Goal: Information Seeking & Learning: Learn about a topic

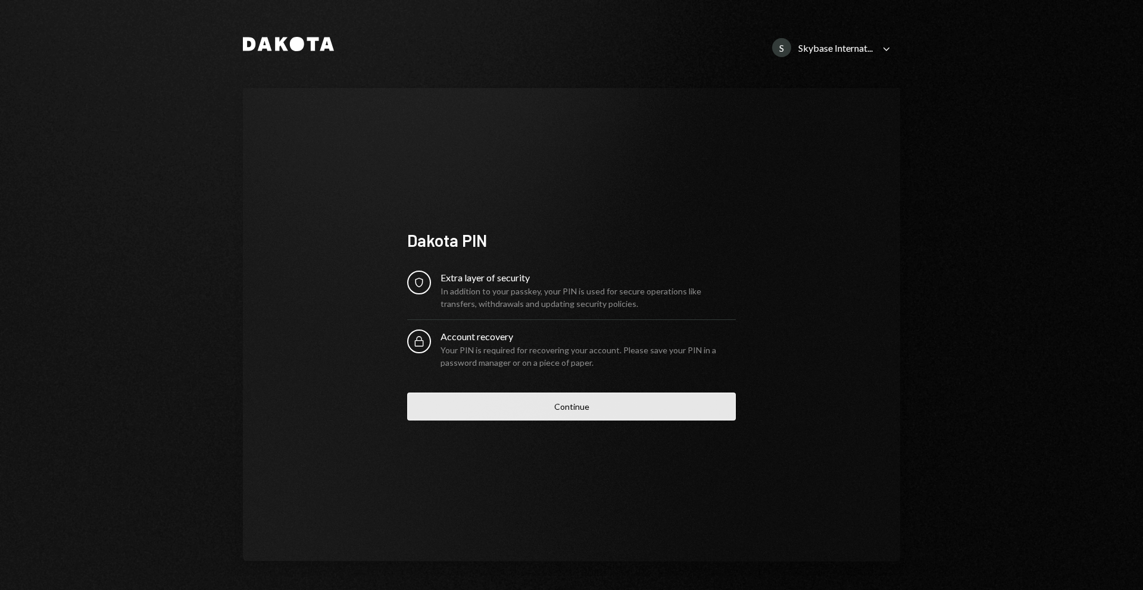
click at [533, 395] on button "Continue" at bounding box center [571, 407] width 328 height 28
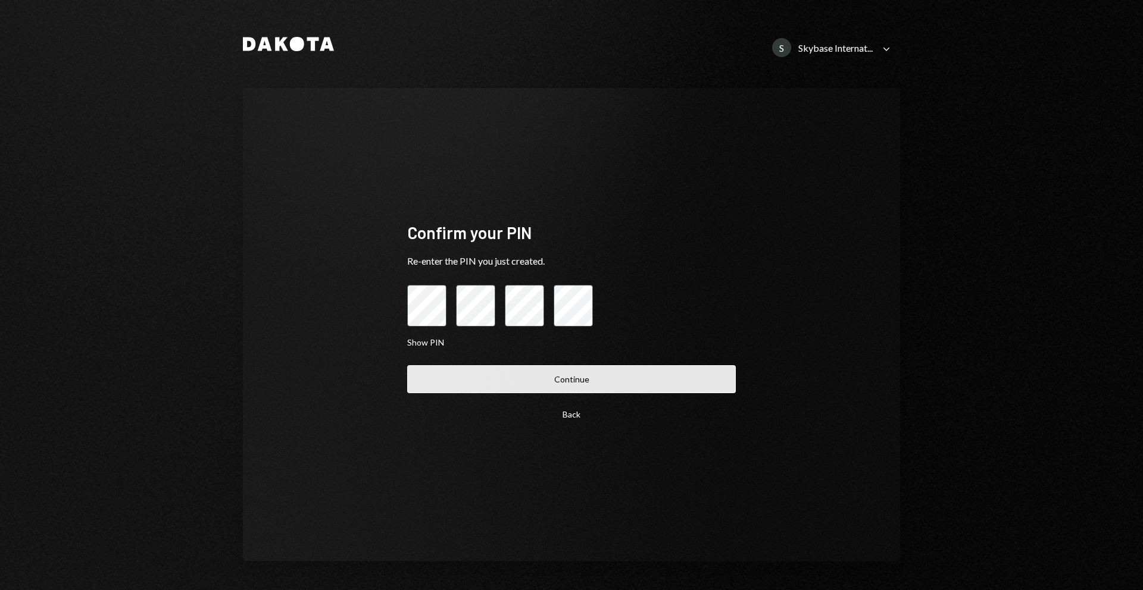
click at [538, 387] on button "Continue" at bounding box center [571, 379] width 328 height 28
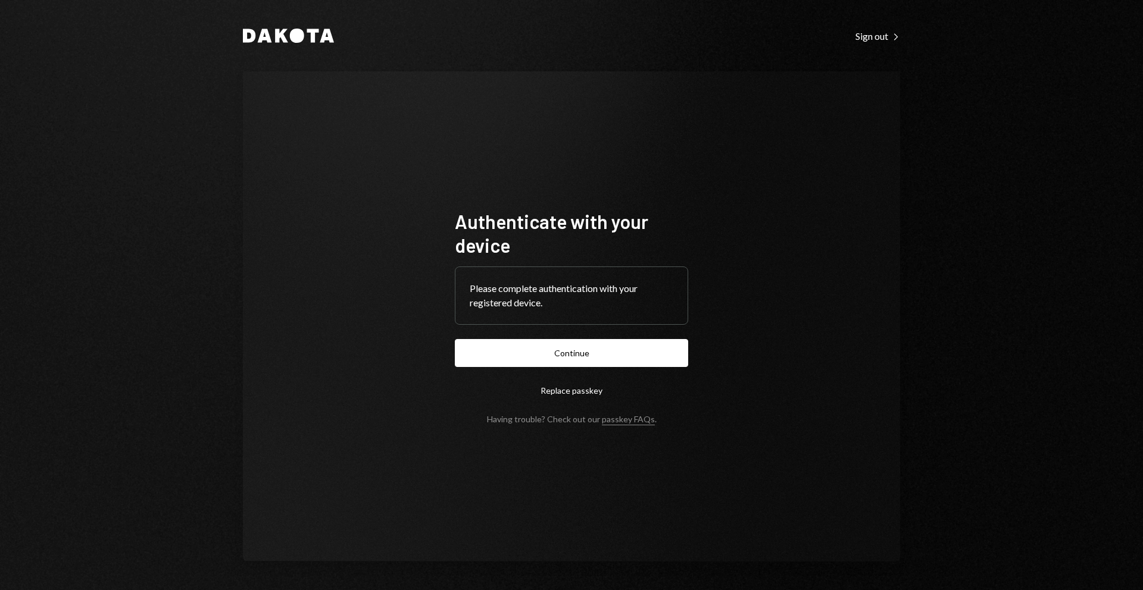
click at [495, 368] on form "Authenticate with your device Please complete authentication with your register…" at bounding box center [571, 316] width 233 height 215
click at [513, 360] on button "Continue" at bounding box center [571, 353] width 233 height 28
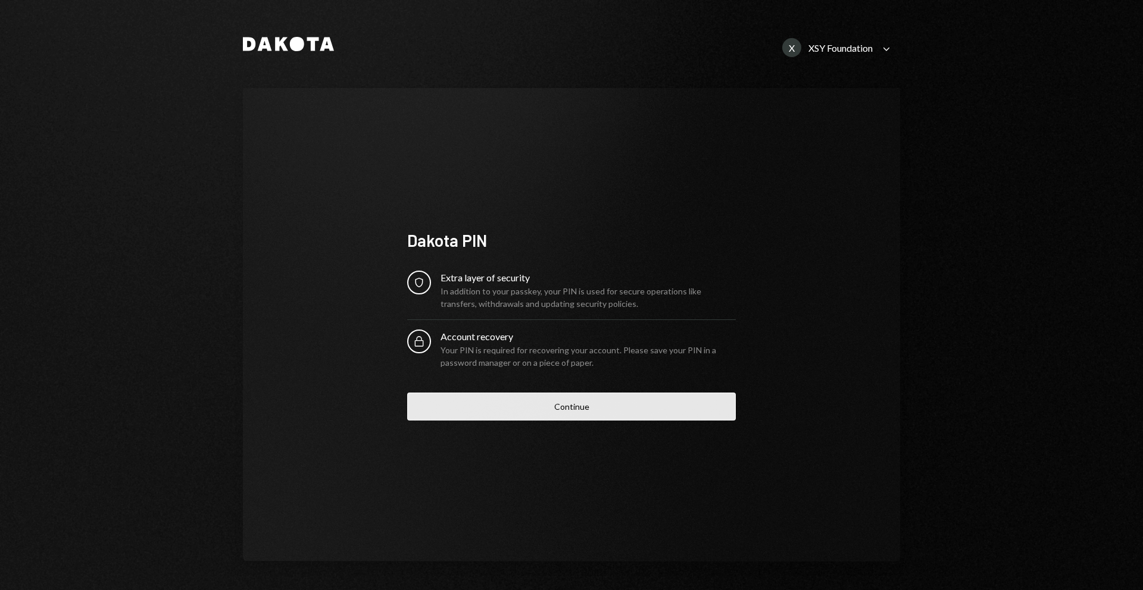
click at [528, 403] on button "Continue" at bounding box center [571, 407] width 328 height 28
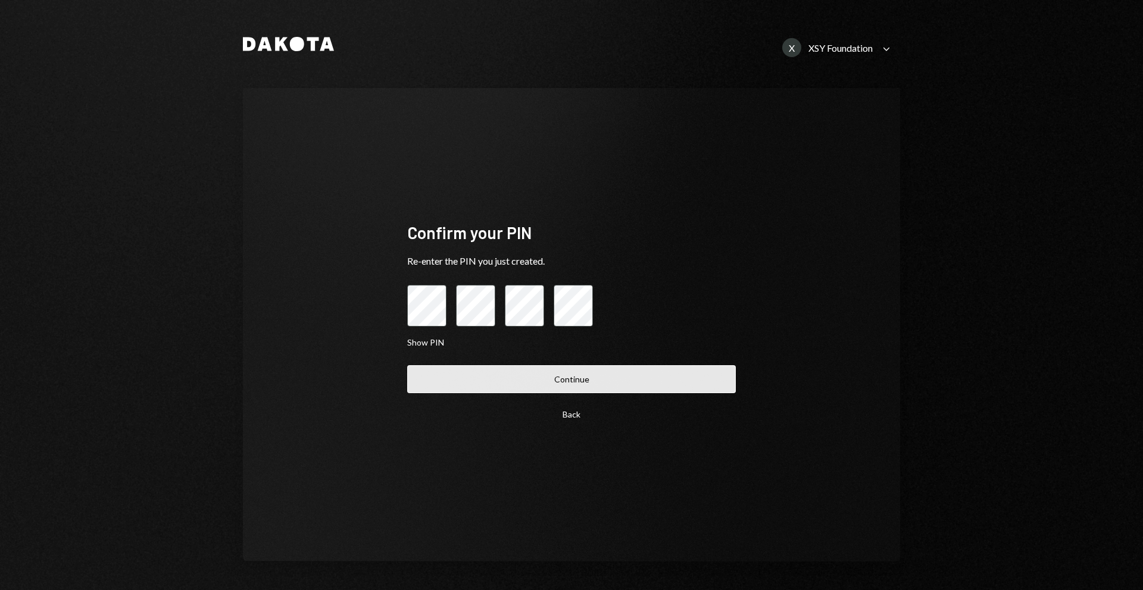
click at [514, 379] on button "Continue" at bounding box center [571, 379] width 328 height 28
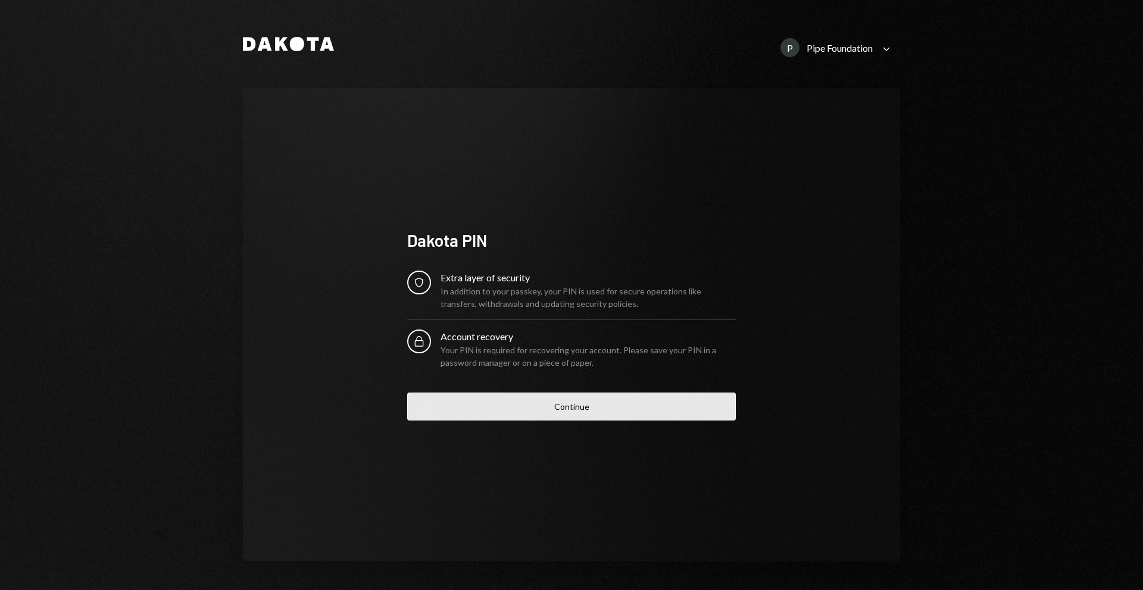
click at [547, 399] on button "Continue" at bounding box center [571, 407] width 328 height 28
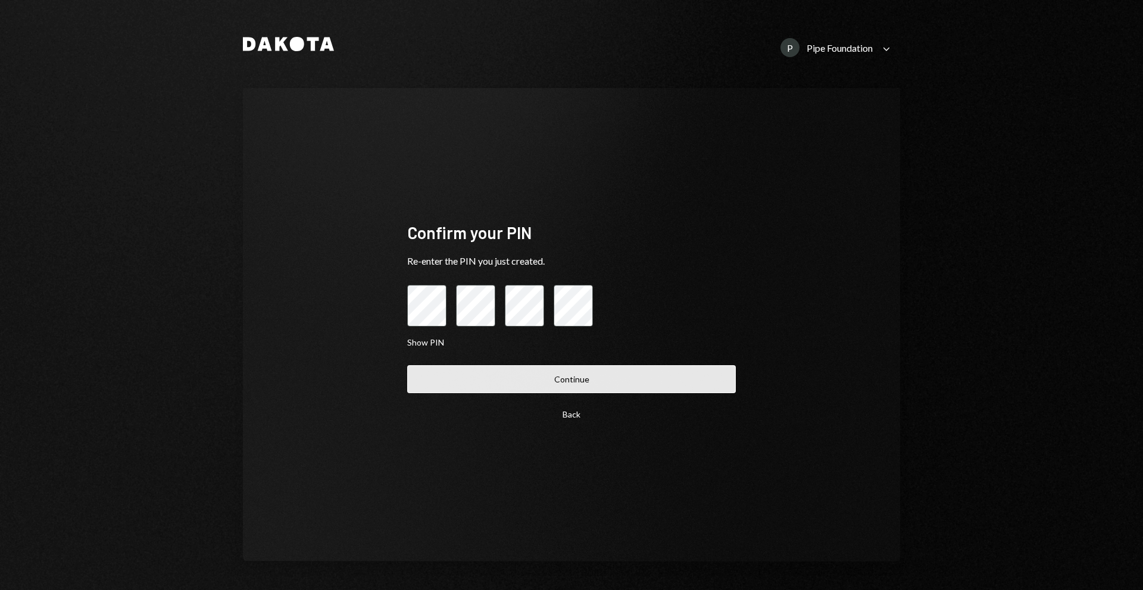
click at [543, 378] on button "Continue" at bounding box center [571, 379] width 328 height 28
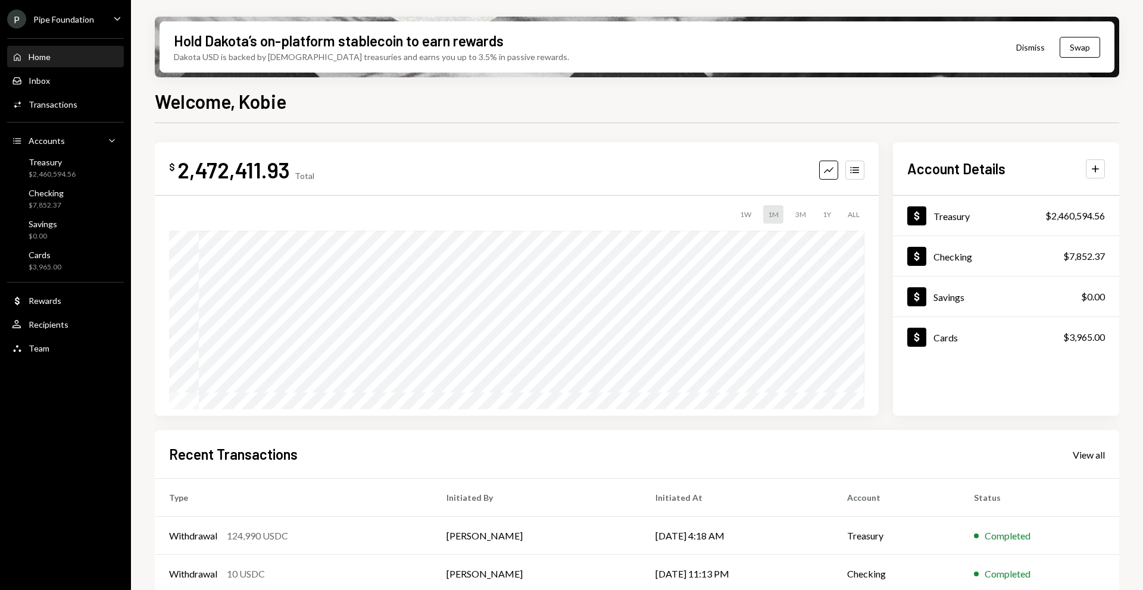
click at [109, 18] on div "P Pipe Foundation Caret Down" at bounding box center [65, 19] width 131 height 19
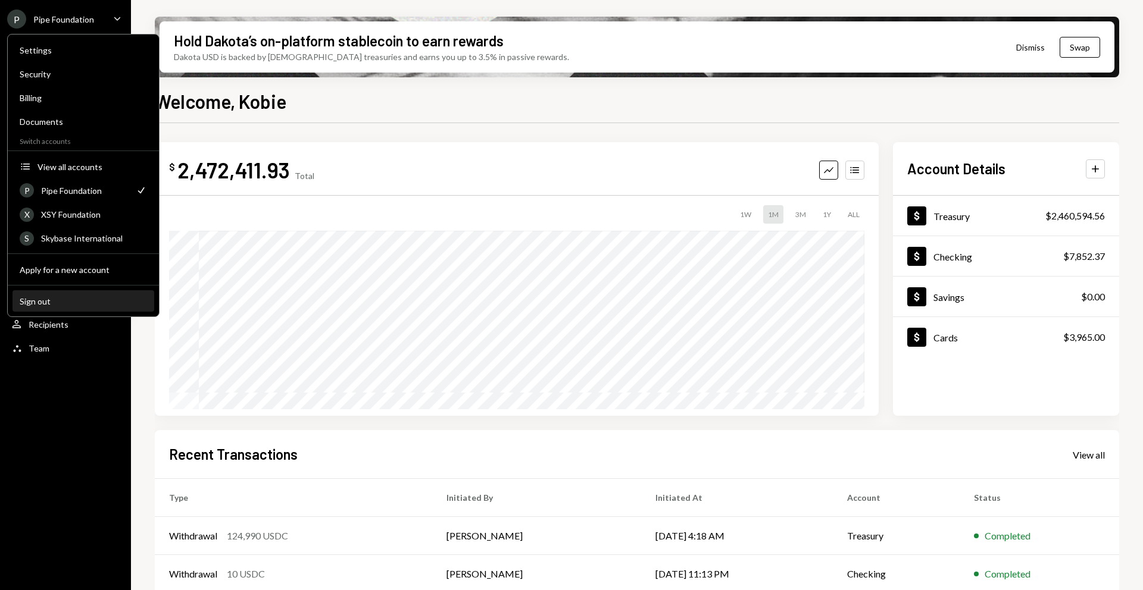
click at [24, 302] on div "Sign out" at bounding box center [83, 301] width 127 height 10
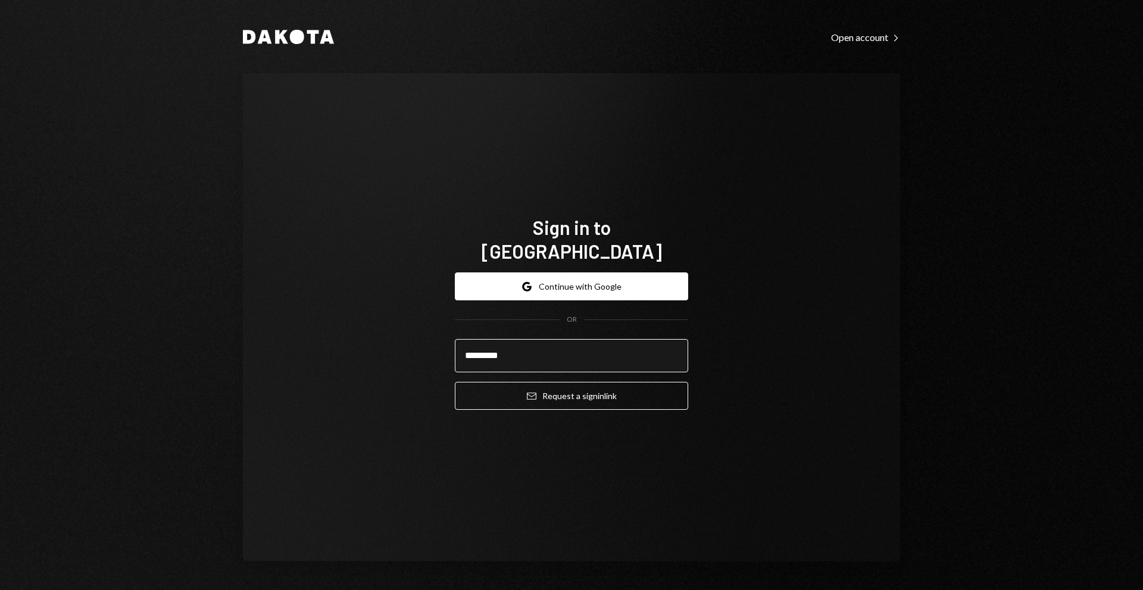
type input "**********"
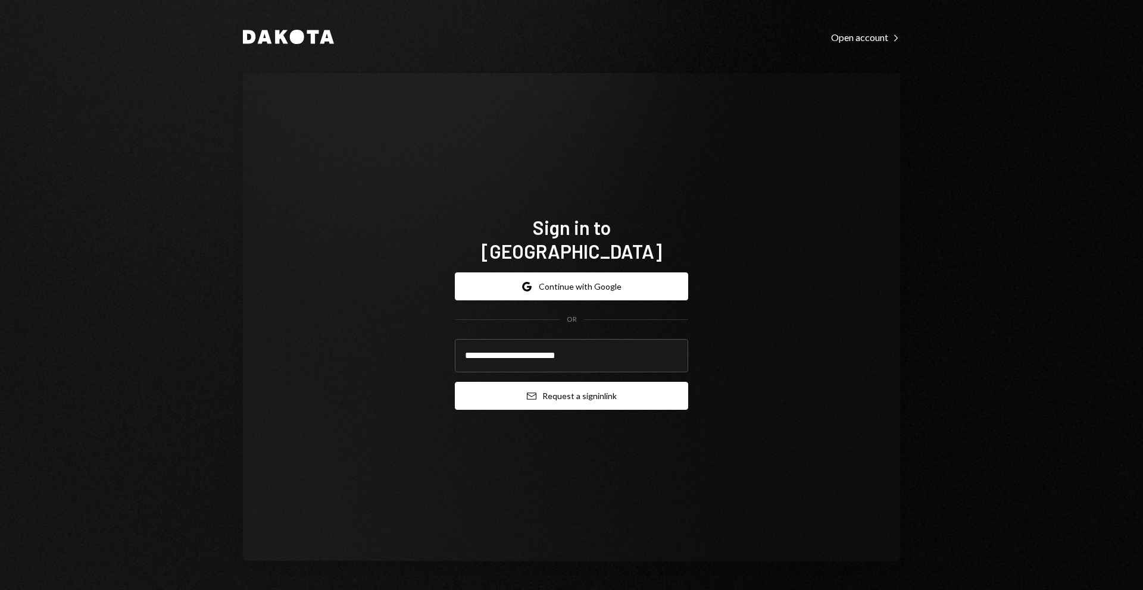
click at [570, 387] on button "Email Request a sign in link" at bounding box center [571, 396] width 233 height 28
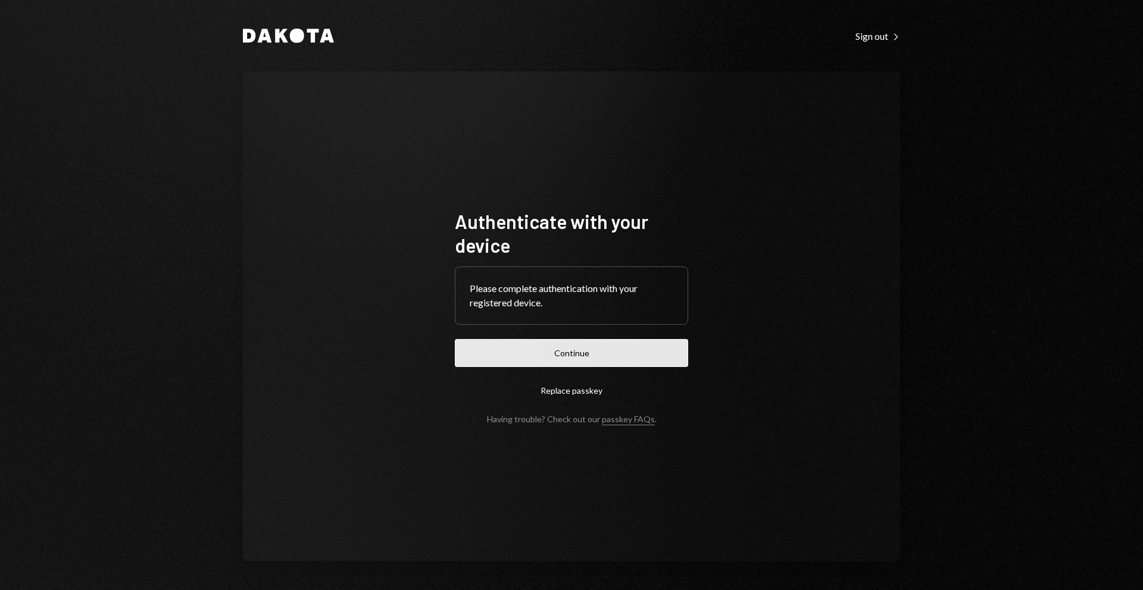
click at [565, 354] on button "Continue" at bounding box center [571, 353] width 233 height 28
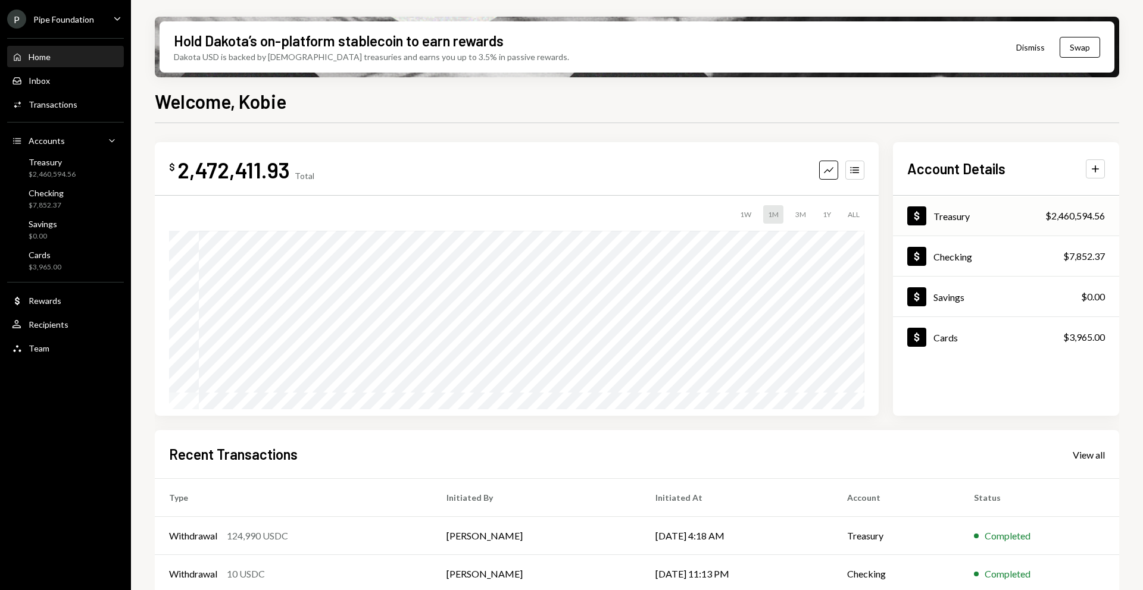
click at [989, 214] on div "Dollar Treasury $2,460,594.56" at bounding box center [1006, 216] width 226 height 39
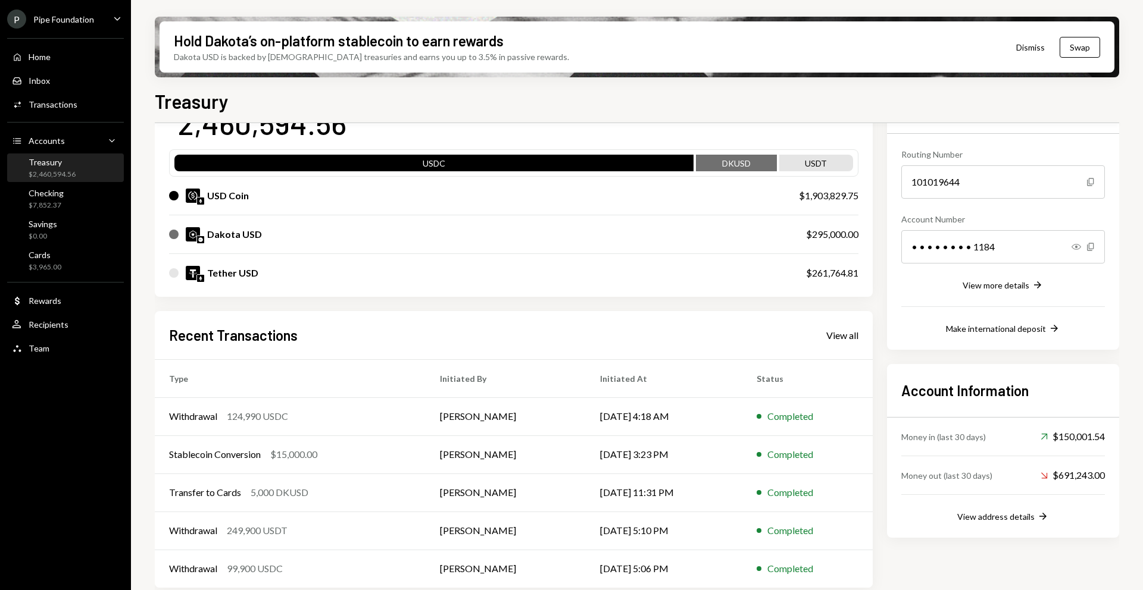
scroll to position [100, 0]
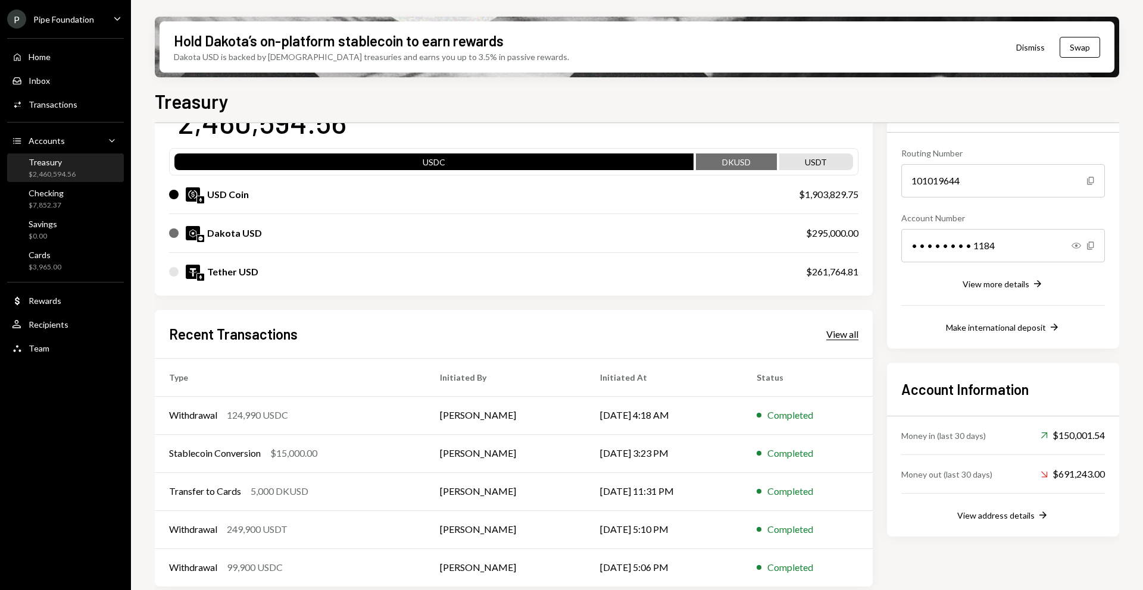
click at [835, 333] on div "View all" at bounding box center [842, 334] width 32 height 12
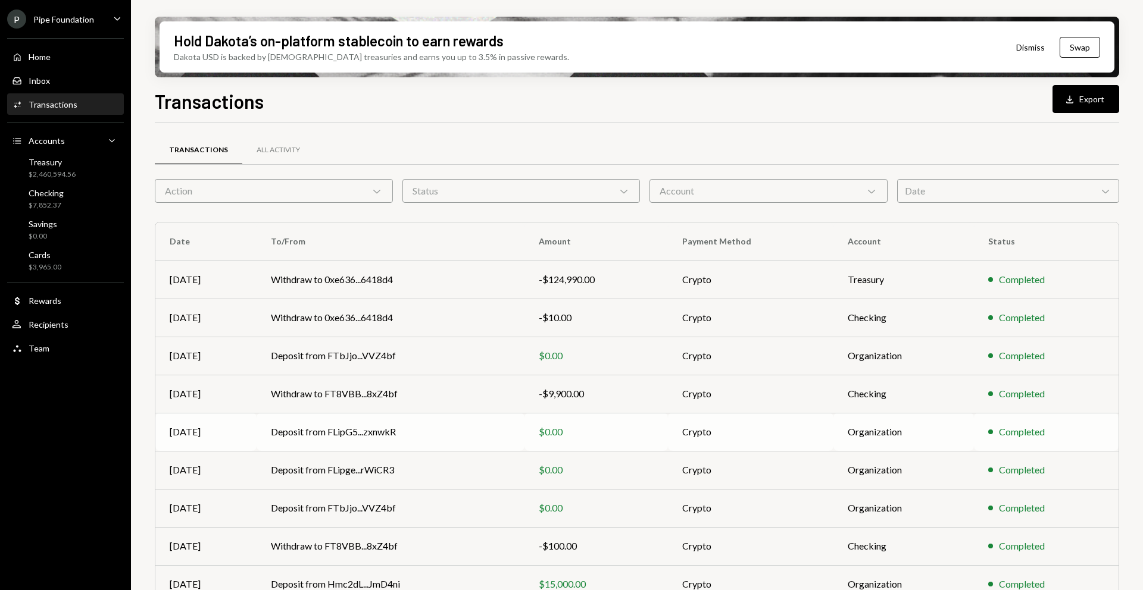
scroll to position [87, 0]
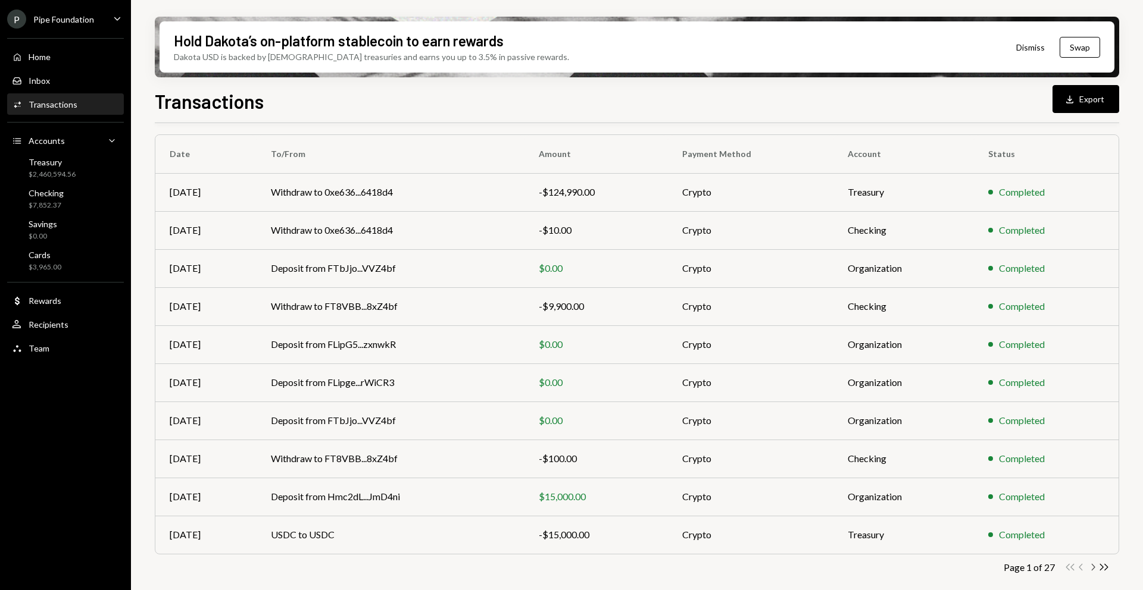
click at [1094, 567] on icon "button" at bounding box center [1093, 567] width 4 height 7
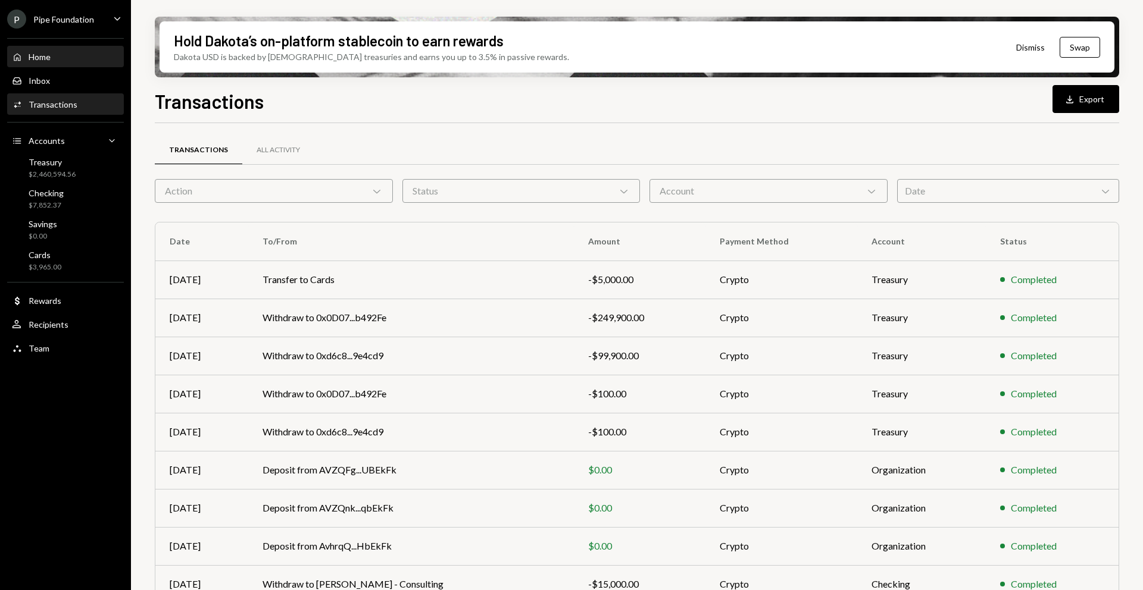
click at [49, 61] on div "Home" at bounding box center [40, 57] width 22 height 10
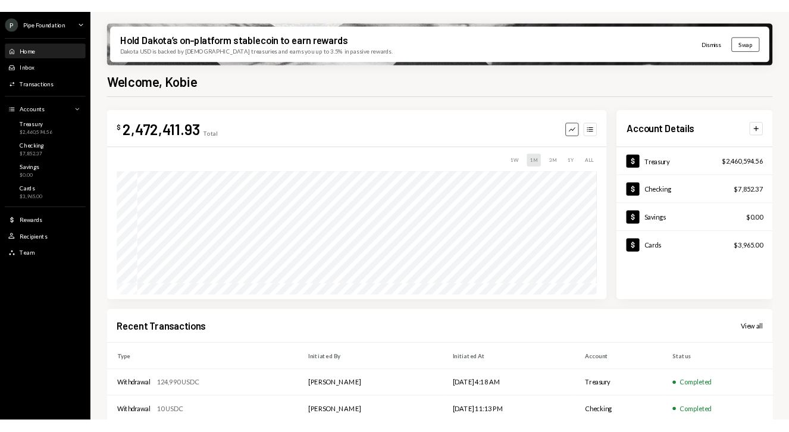
scroll to position [127, 0]
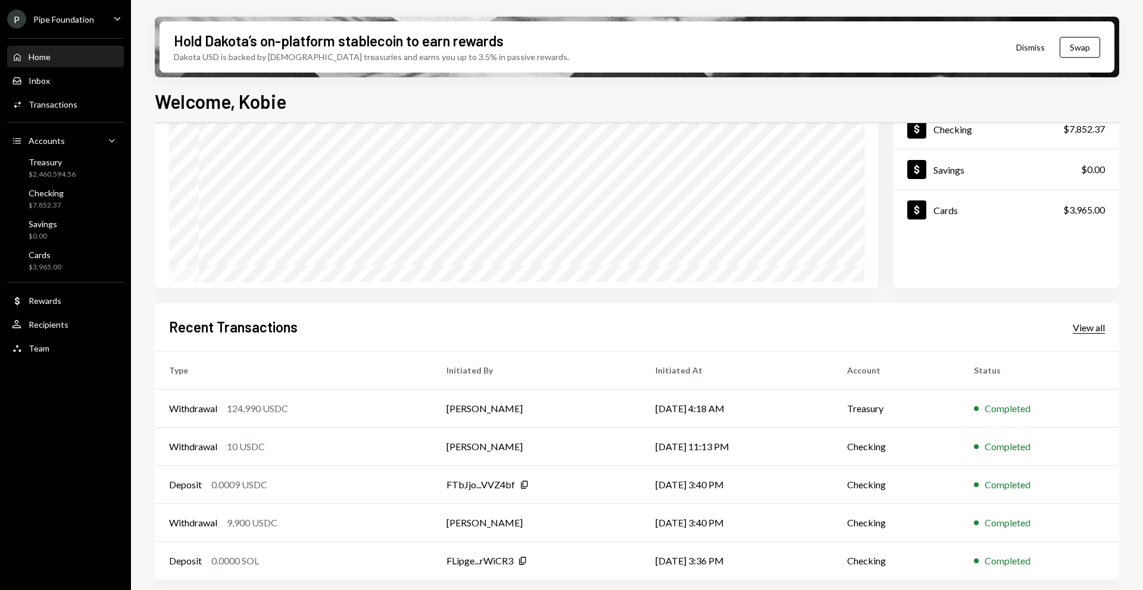
click at [1083, 327] on div "View all" at bounding box center [1088, 328] width 32 height 12
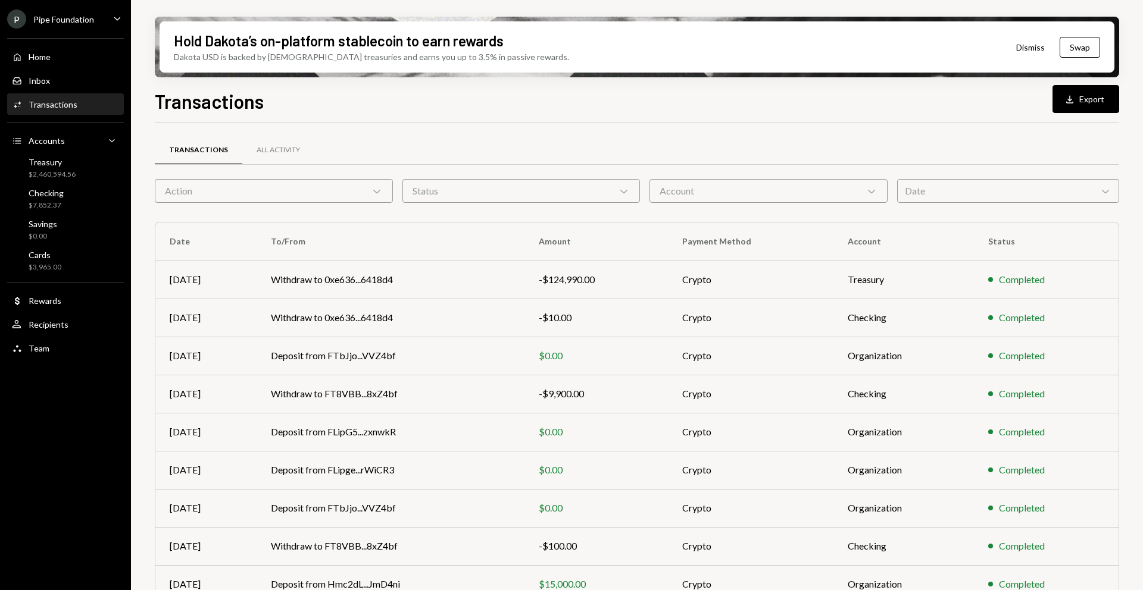
click at [941, 192] on div "Date Chevron Down" at bounding box center [1008, 191] width 222 height 24
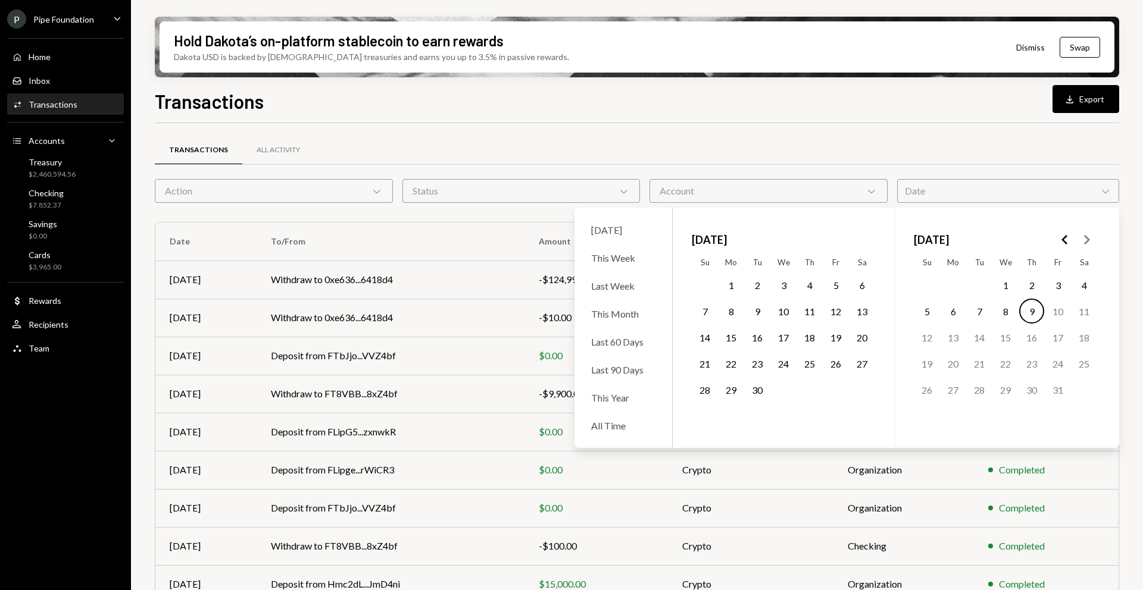
click at [1003, 283] on button "1" at bounding box center [1005, 285] width 25 height 25
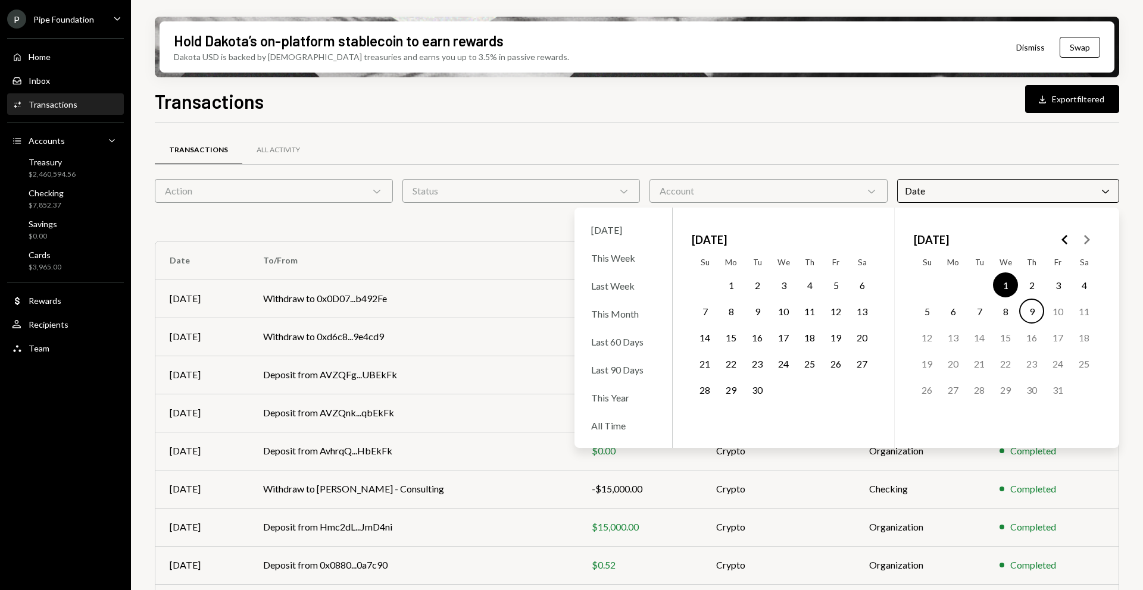
click at [1031, 313] on button "9" at bounding box center [1031, 311] width 25 height 25
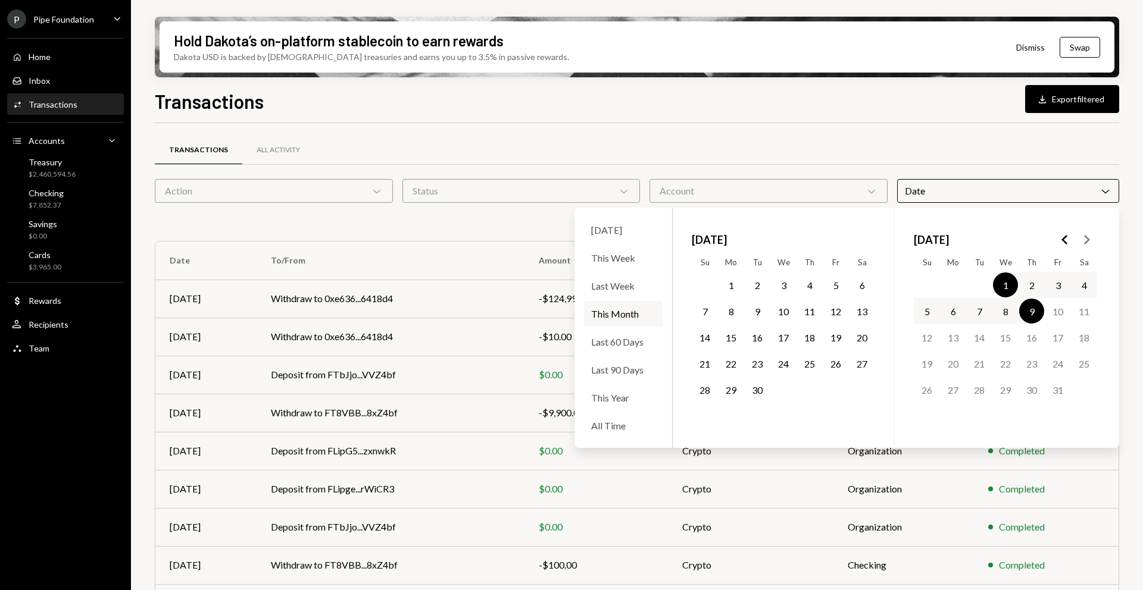
click at [1057, 125] on div "Transactions All Activity Action Chevron Down Status Chevron Down Account Chevr…" at bounding box center [637, 416] width 964 height 587
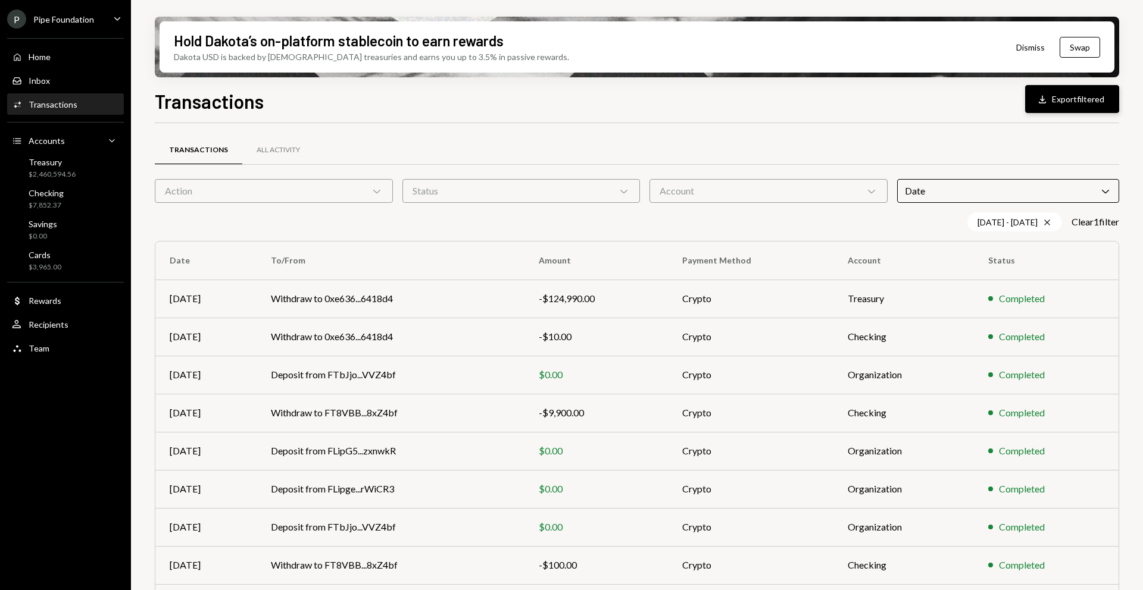
click at [1066, 100] on button "Download Export filtered" at bounding box center [1072, 99] width 94 height 28
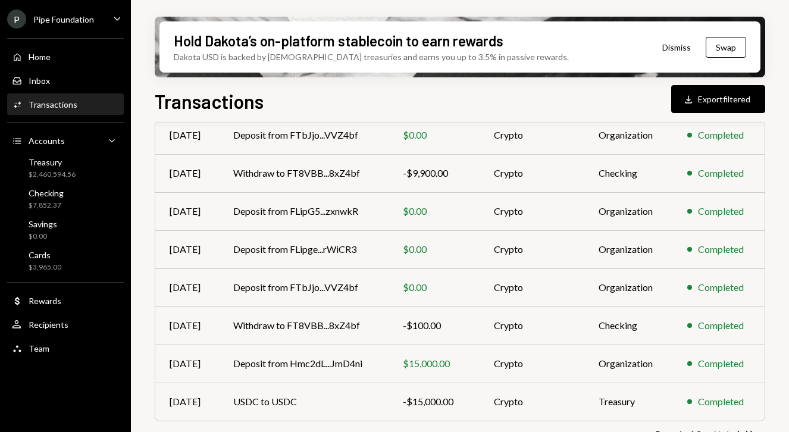
scroll to position [265, 0]
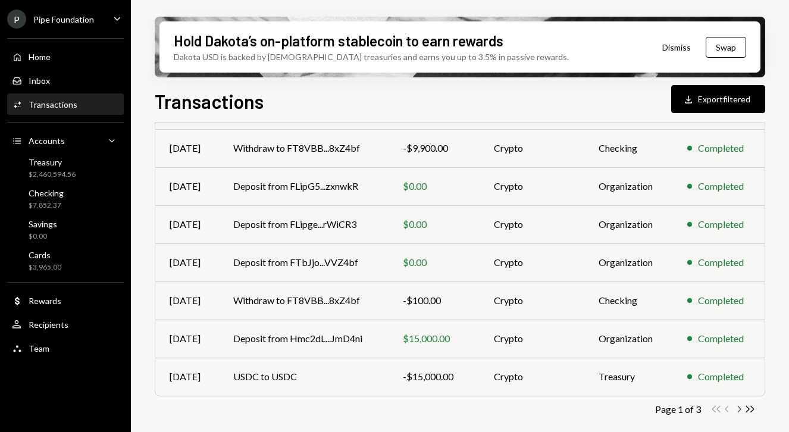
click at [741, 409] on icon "button" at bounding box center [740, 409] width 4 height 7
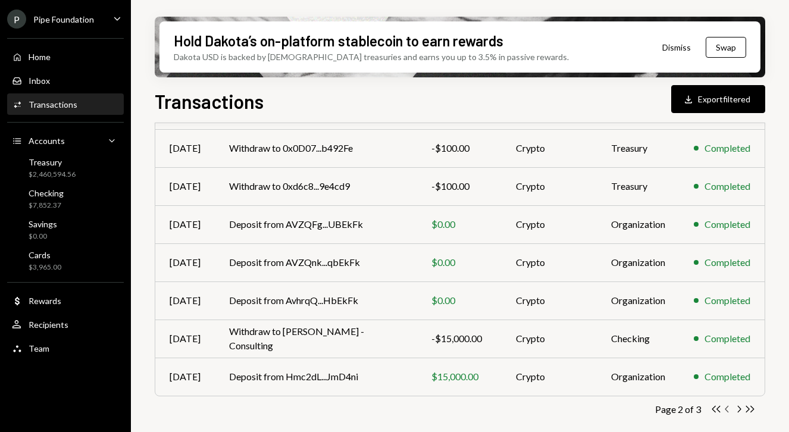
click at [727, 409] on icon "Chevron Left" at bounding box center [727, 408] width 11 height 11
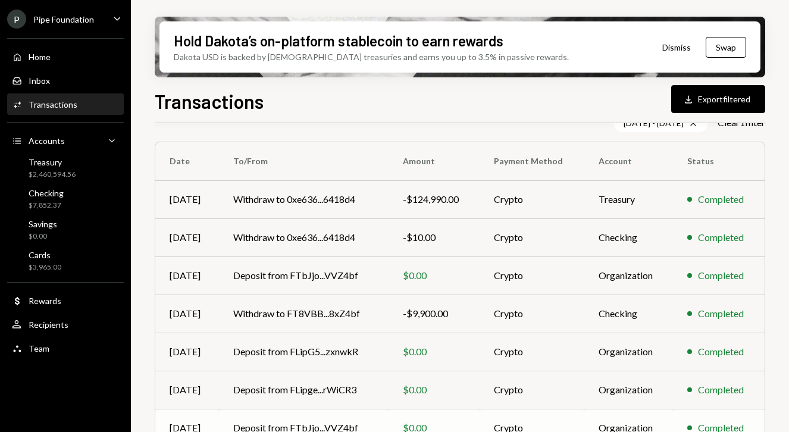
scroll to position [101, 0]
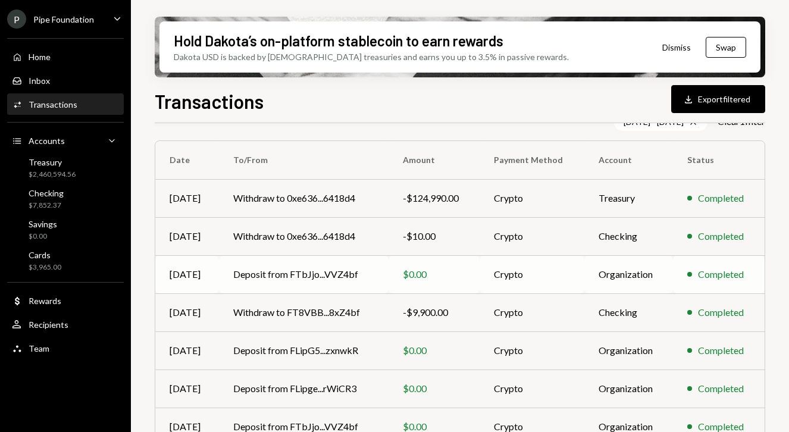
click at [409, 280] on div "$0.00" at bounding box center [434, 274] width 62 height 14
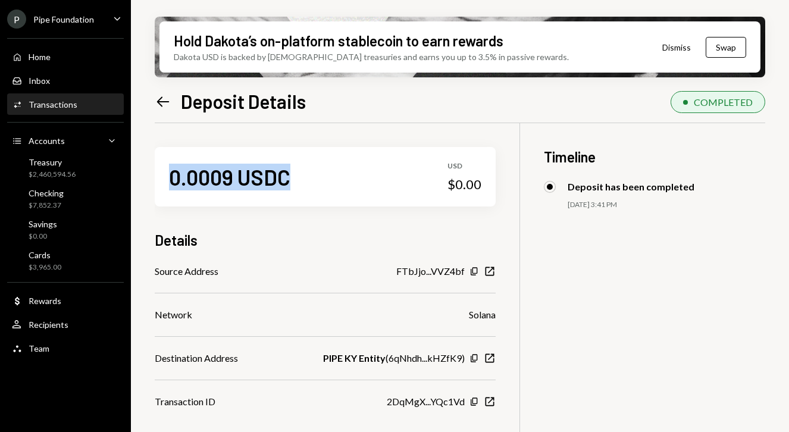
drag, startPoint x: 171, startPoint y: 176, endPoint x: 298, endPoint y: 179, distance: 127.4
click at [298, 179] on div "0.0009 USDC USD $0.00" at bounding box center [325, 177] width 341 height 60
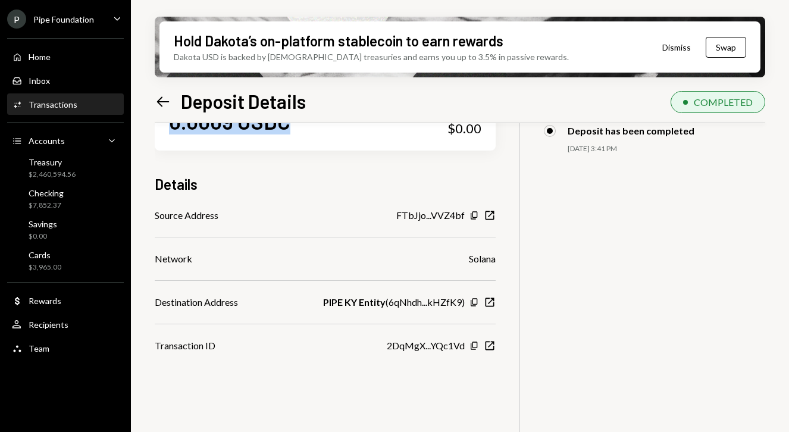
scroll to position [65, 0]
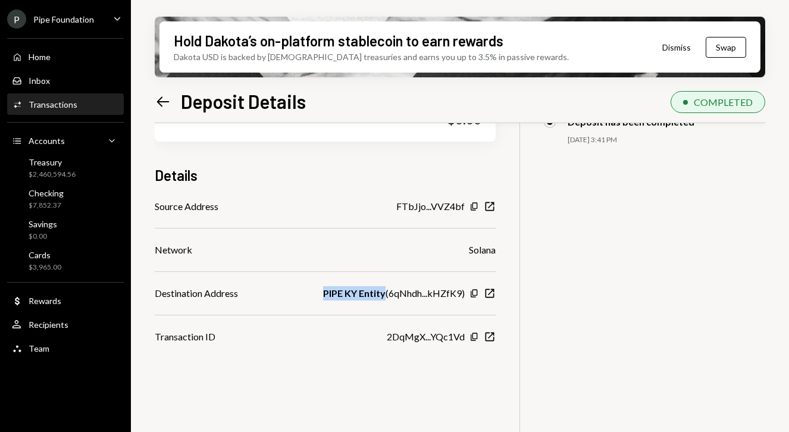
drag, startPoint x: 326, startPoint y: 292, endPoint x: 389, endPoint y: 298, distance: 63.4
click at [389, 298] on div "Destination Address PIPE KY Entity ( 6qNhdh...kHZfK9 ) Copy New Window" at bounding box center [325, 293] width 341 height 14
copy b "PIPE KY Entity"
click at [167, 104] on icon "Left Arrow" at bounding box center [163, 101] width 17 height 17
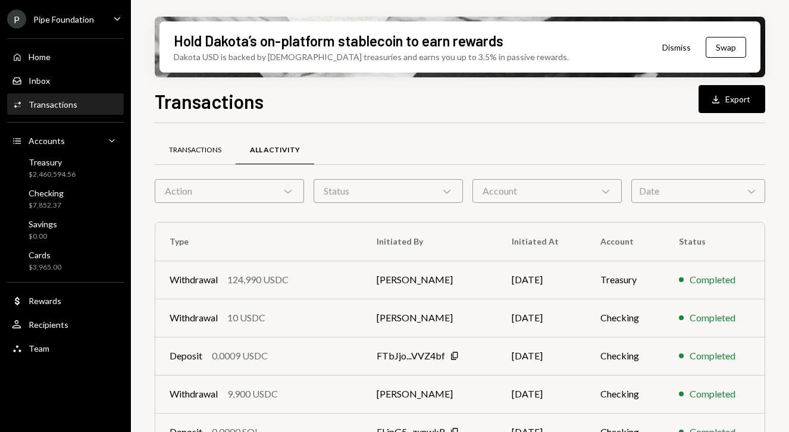
click at [189, 143] on div "Transactions" at bounding box center [195, 150] width 81 height 29
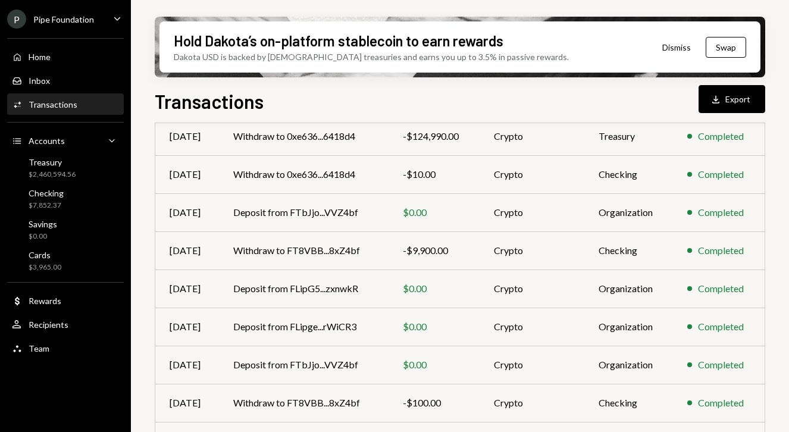
scroll to position [151, 0]
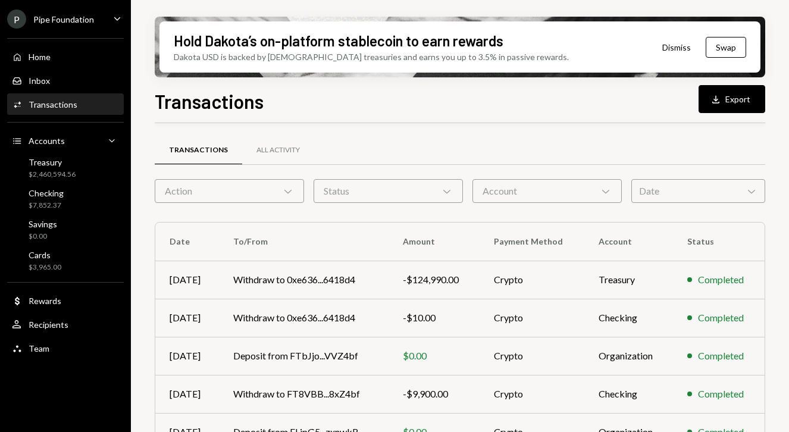
click at [323, 413] on td "Deposit from FLipG5...zxnwkR" at bounding box center [304, 432] width 170 height 38
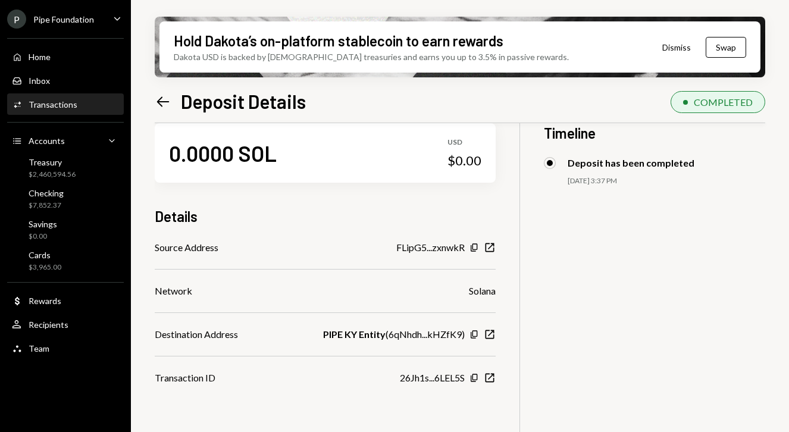
scroll to position [28, 0]
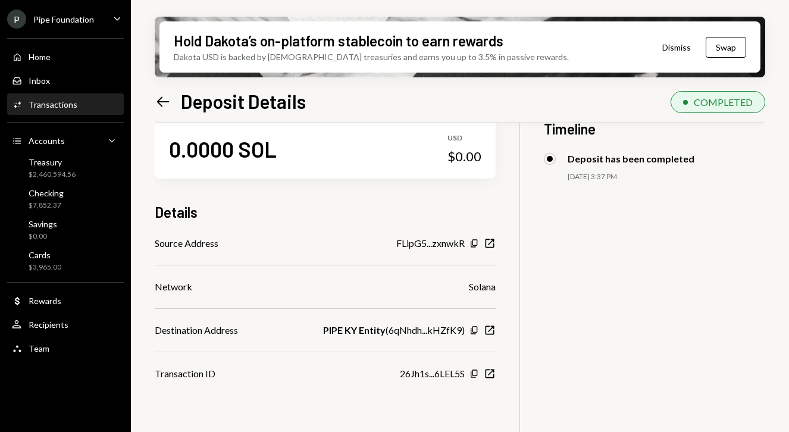
click at [164, 99] on icon "Left Arrow" at bounding box center [163, 101] width 17 height 17
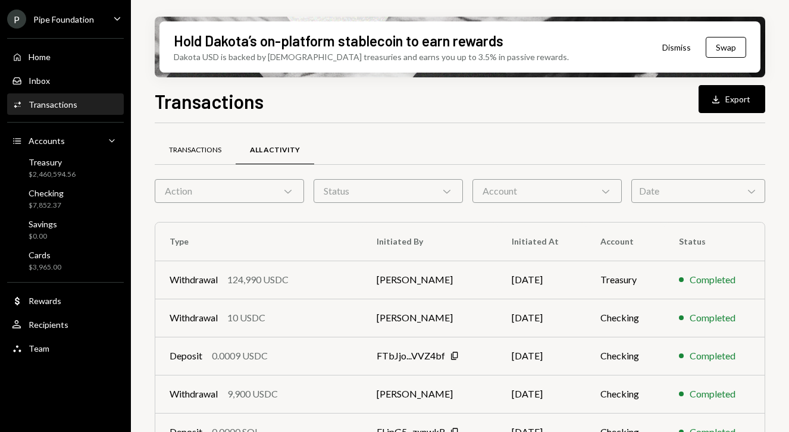
click at [187, 156] on div "Transactions" at bounding box center [195, 150] width 81 height 29
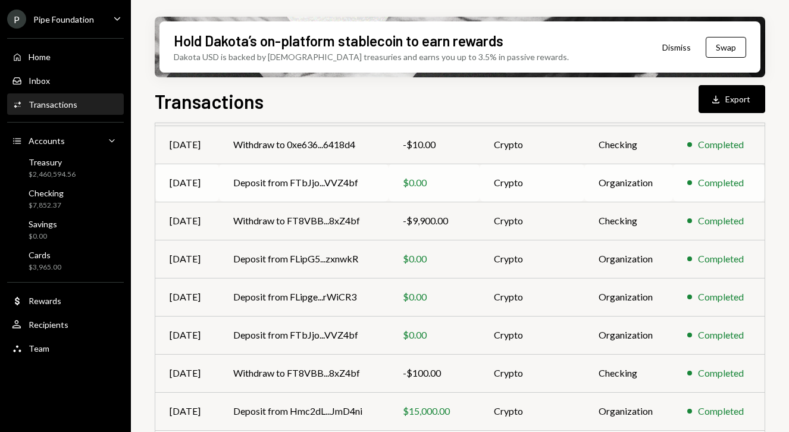
scroll to position [177, 0]
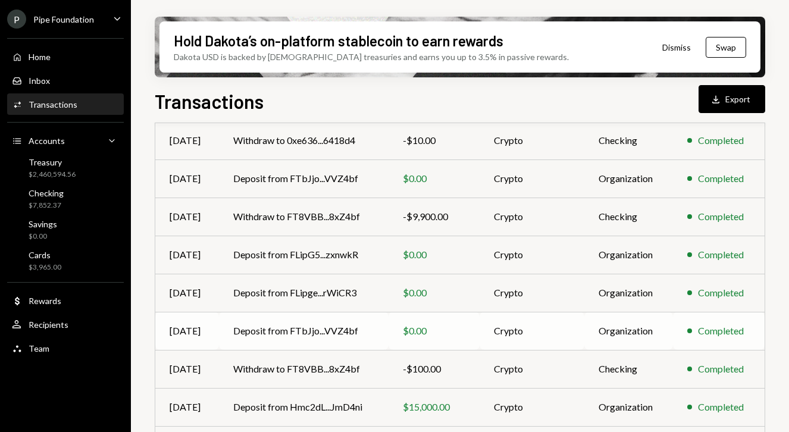
click at [311, 331] on td "Deposit from FTbJjo...VVZ4bf" at bounding box center [304, 331] width 170 height 38
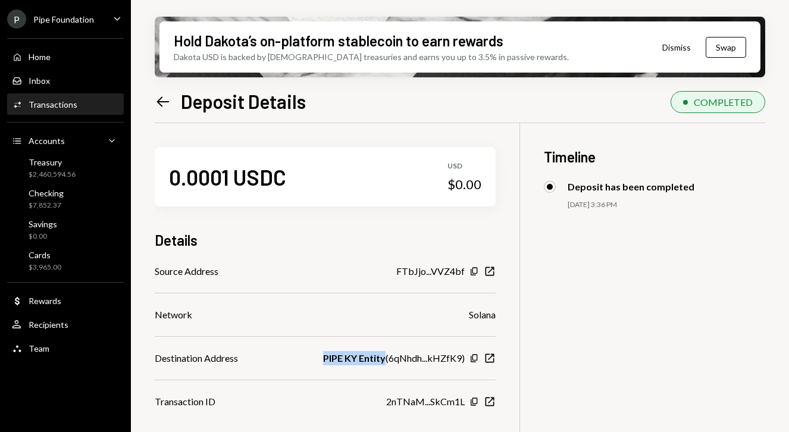
drag, startPoint x: 327, startPoint y: 359, endPoint x: 388, endPoint y: 359, distance: 60.7
click at [386, 359] on b "PIPE KY Entity" at bounding box center [354, 358] width 62 height 14
copy b "PIPE KY Entity"
click at [155, 101] on icon "Left Arrow" at bounding box center [163, 101] width 17 height 17
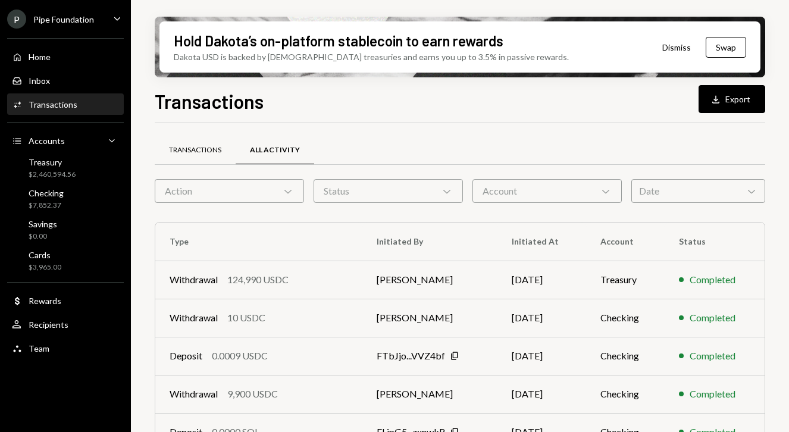
click at [198, 149] on div "Transactions" at bounding box center [195, 150] width 52 height 10
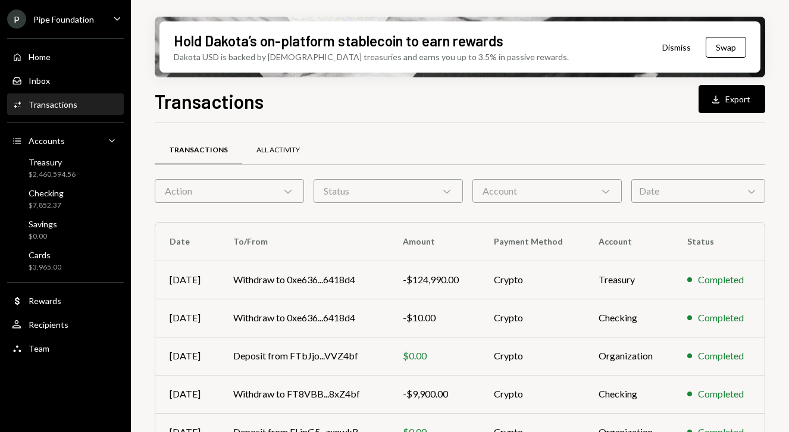
click at [265, 146] on div "All Activity" at bounding box center [277, 150] width 43 height 10
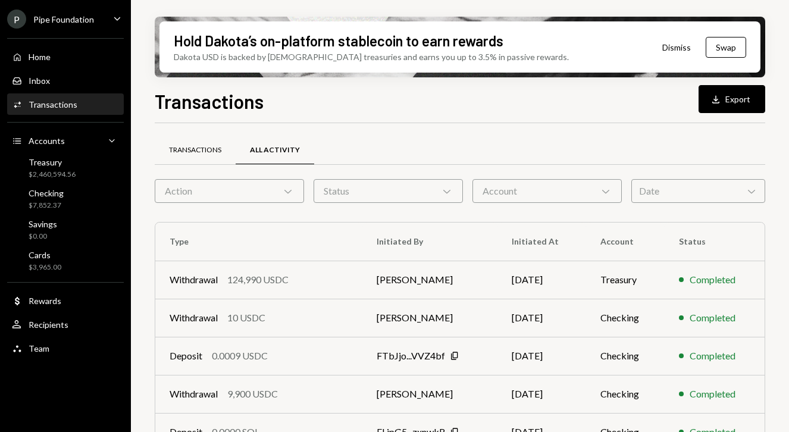
click at [187, 151] on div "Transactions" at bounding box center [195, 150] width 52 height 10
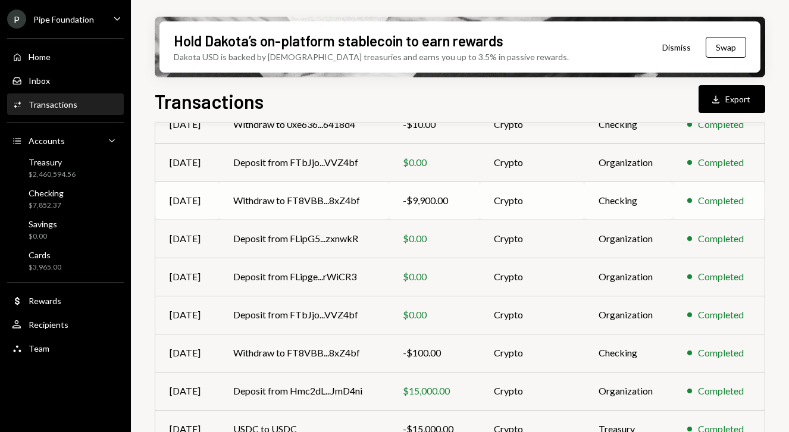
scroll to position [246, 0]
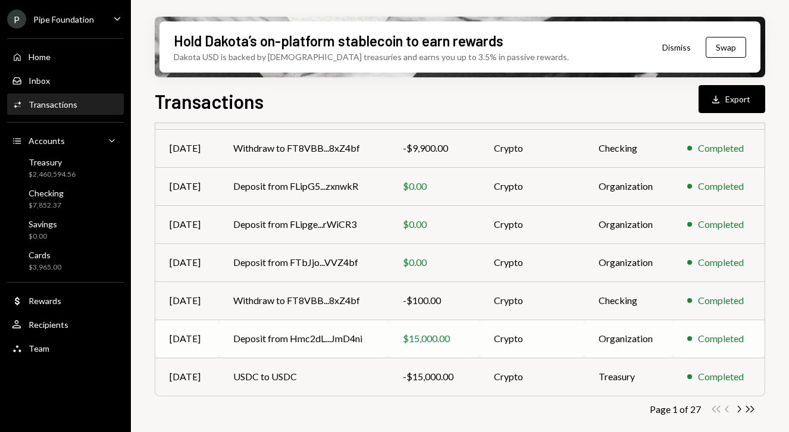
click at [311, 335] on td "Deposit from Hmc2dL...JmD4ni" at bounding box center [304, 339] width 170 height 38
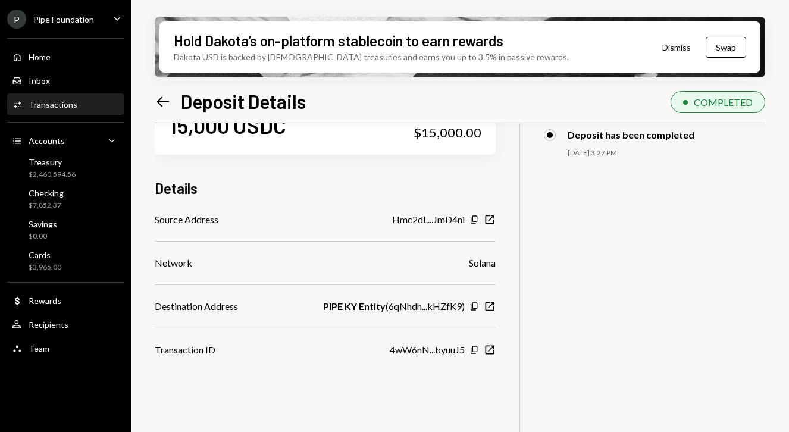
scroll to position [69, 0]
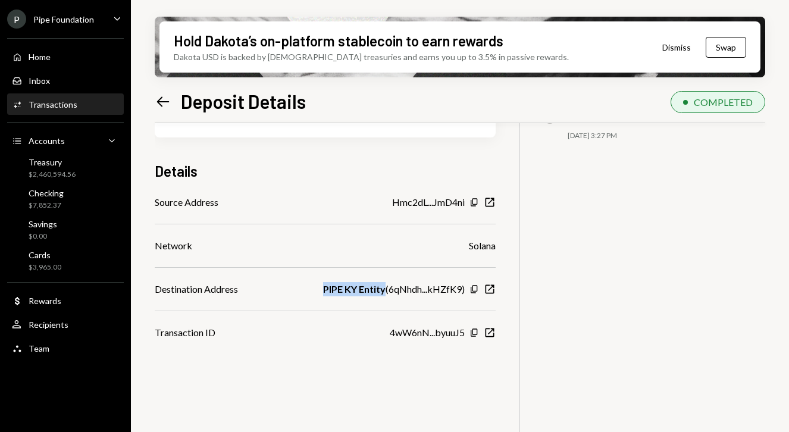
drag, startPoint x: 326, startPoint y: 287, endPoint x: 389, endPoint y: 292, distance: 62.7
click at [389, 292] on div "PIPE KY Entity ( 6qNhdh...kHZfK9 )" at bounding box center [394, 289] width 142 height 14
copy b "PIPE KY Entity"
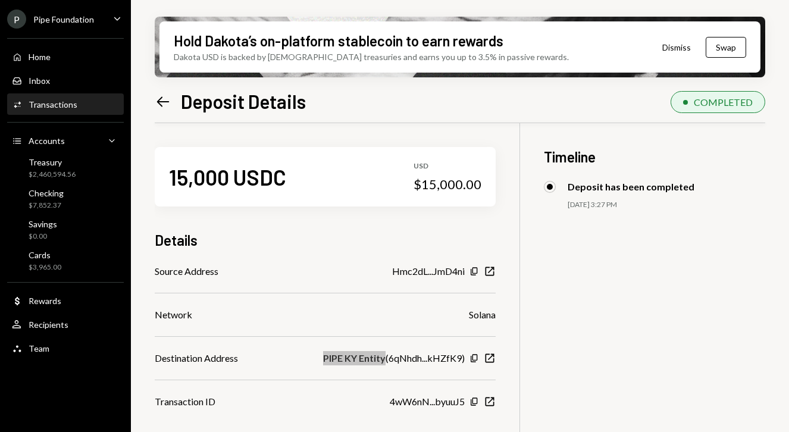
scroll to position [69, 0]
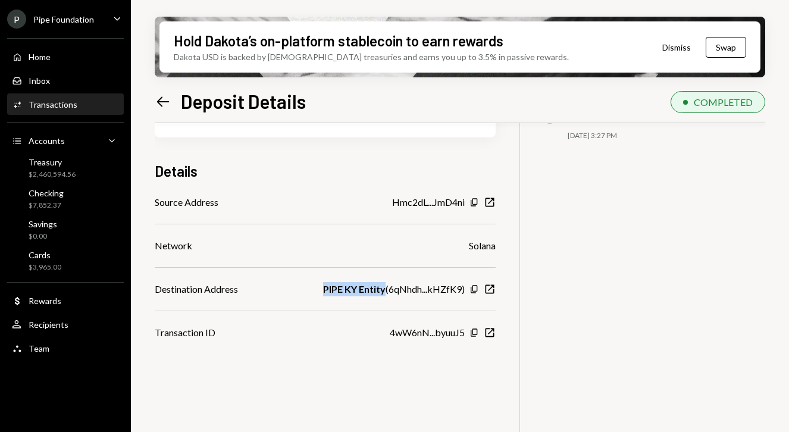
click at [166, 104] on icon "Left Arrow" at bounding box center [163, 101] width 17 height 17
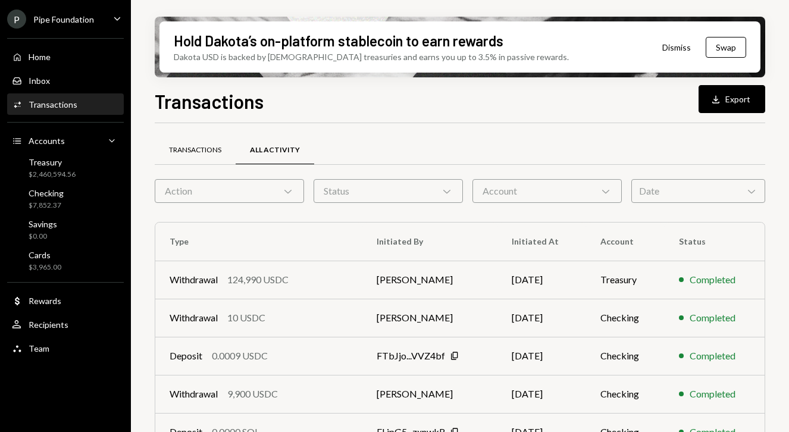
click at [184, 151] on div "Transactions" at bounding box center [195, 150] width 52 height 10
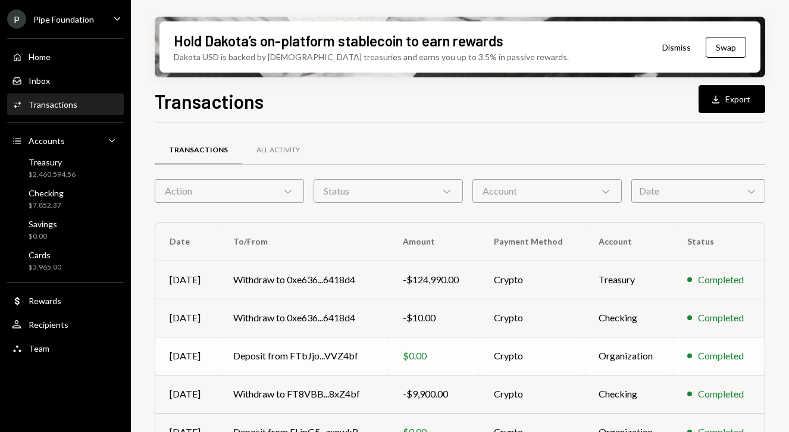
scroll to position [246, 0]
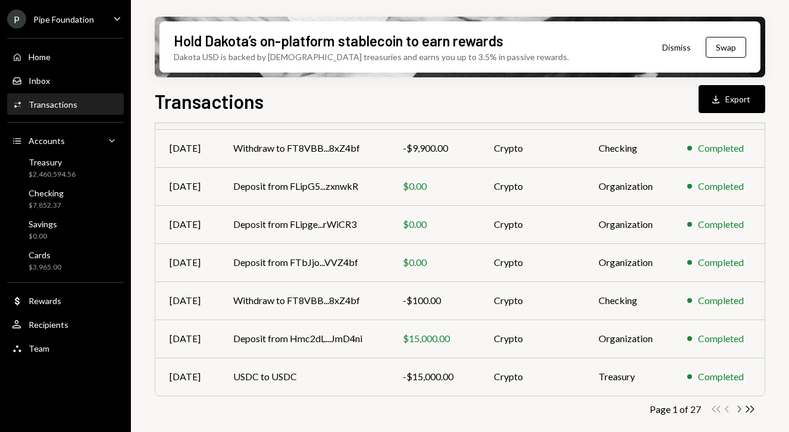
click at [740, 408] on icon "Chevron Right" at bounding box center [738, 408] width 11 height 11
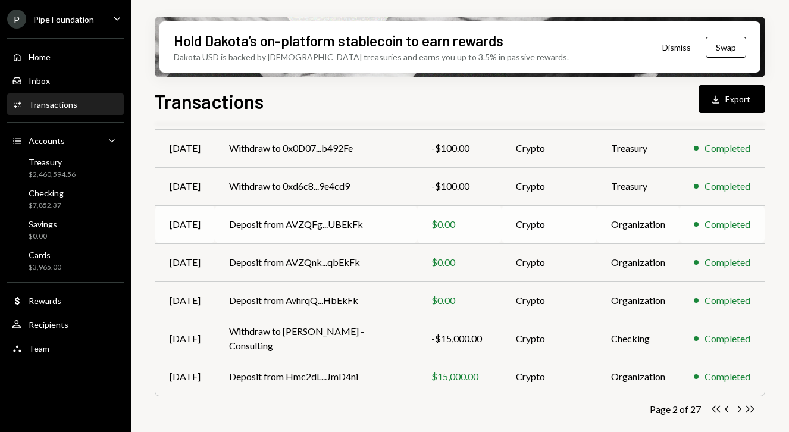
click at [287, 222] on td "Deposit from AVZQFg...UBEkFk" at bounding box center [316, 224] width 202 height 38
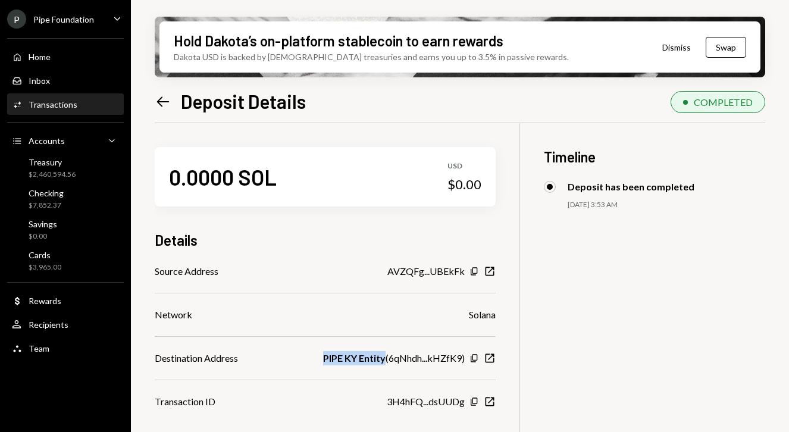
drag, startPoint x: 326, startPoint y: 359, endPoint x: 387, endPoint y: 359, distance: 61.3
click at [386, 359] on b "PIPE KY Entity" at bounding box center [354, 358] width 62 height 14
copy b "PIPE KY Entity"
click at [164, 106] on icon "Left Arrow" at bounding box center [163, 101] width 17 height 17
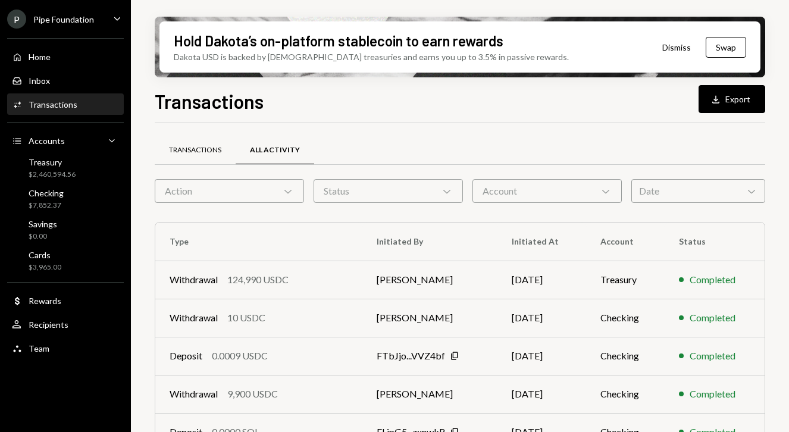
click at [176, 151] on div "Transactions" at bounding box center [195, 150] width 52 height 10
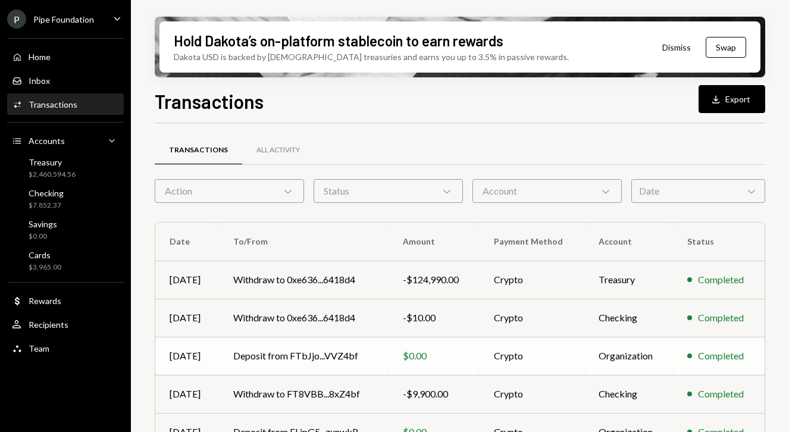
scroll to position [246, 0]
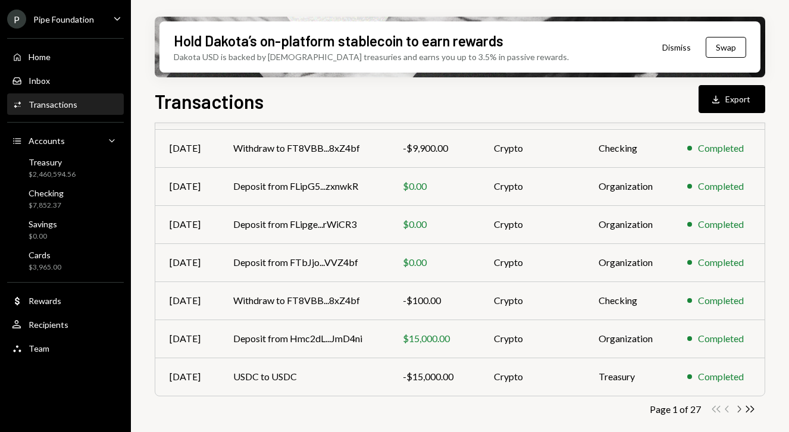
click at [737, 406] on icon "Chevron Right" at bounding box center [738, 408] width 11 height 11
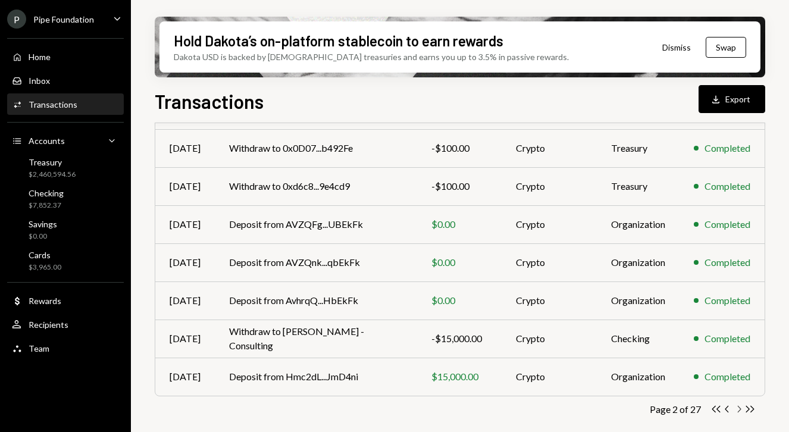
click at [737, 406] on icon "Chevron Right" at bounding box center [738, 408] width 11 height 11
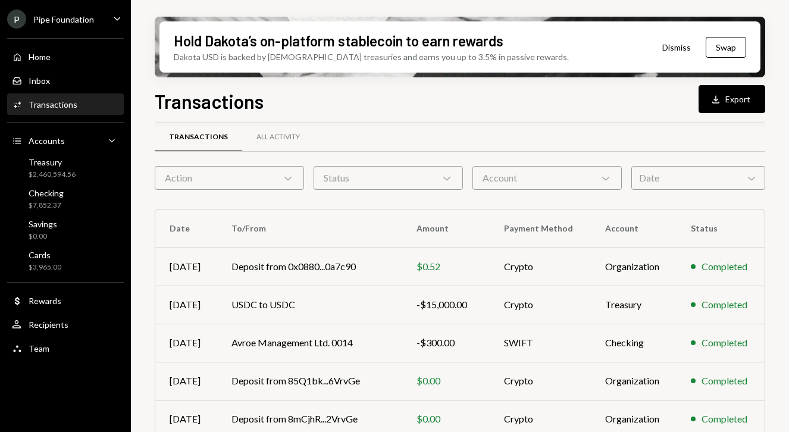
scroll to position [0, 0]
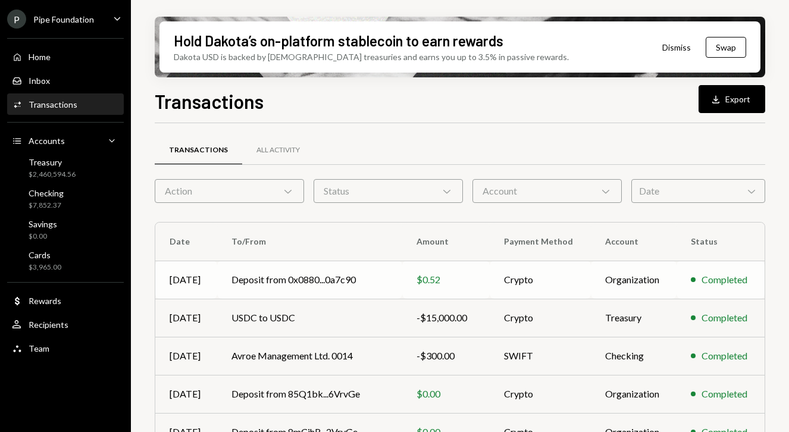
click at [262, 280] on td "Deposit from 0x0880...0a7c90" at bounding box center [309, 280] width 185 height 38
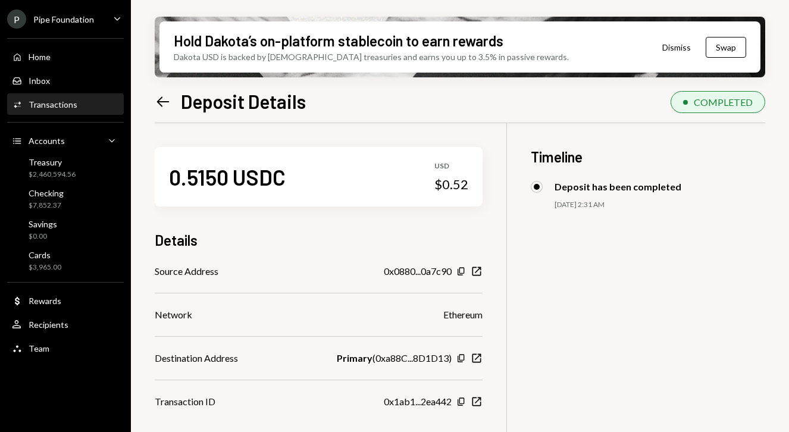
scroll to position [62, 0]
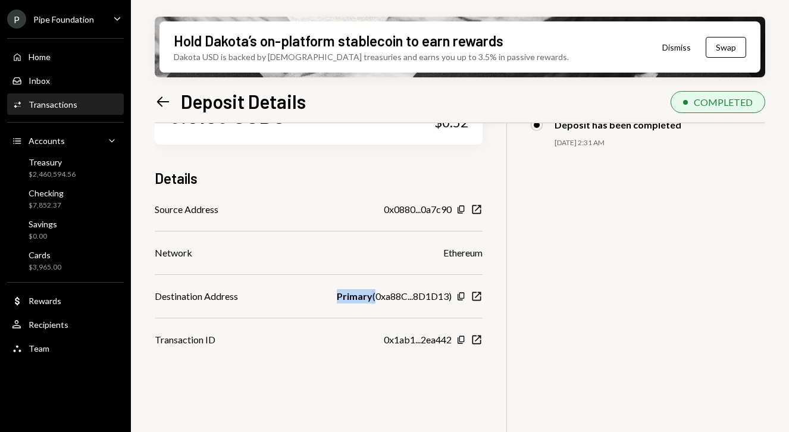
drag, startPoint x: 340, startPoint y: 296, endPoint x: 375, endPoint y: 298, distance: 35.2
click at [375, 298] on div "Primary ( 0xa88C...8D1D13 )" at bounding box center [394, 296] width 115 height 14
copy div "Primary"
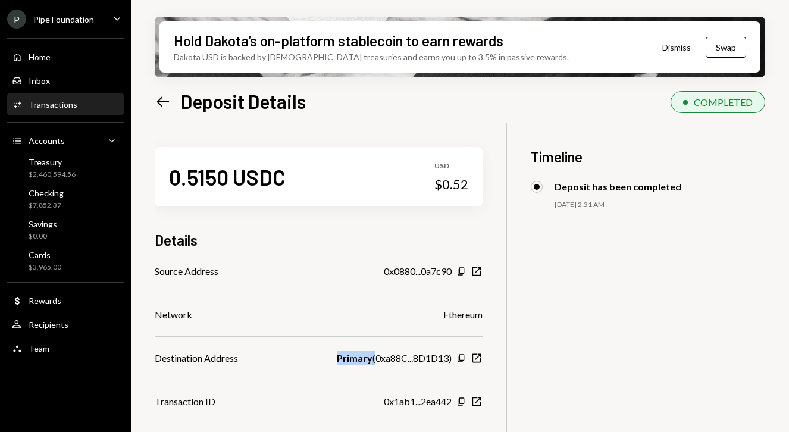
click at [157, 97] on icon "Left Arrow" at bounding box center [163, 101] width 17 height 17
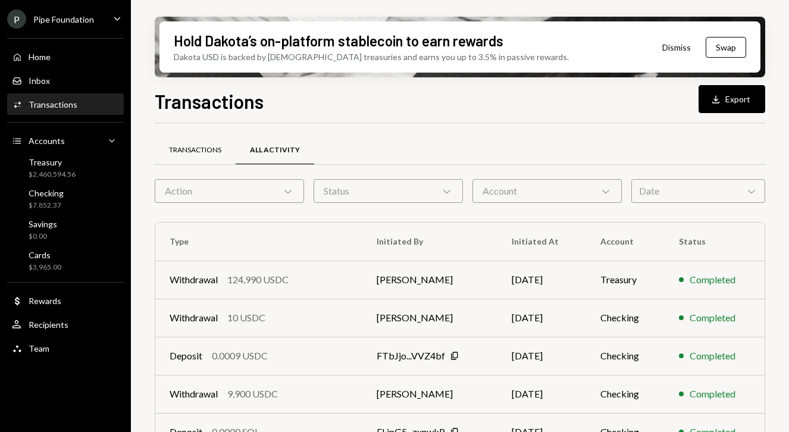
click at [195, 155] on div "Transactions" at bounding box center [195, 150] width 81 height 29
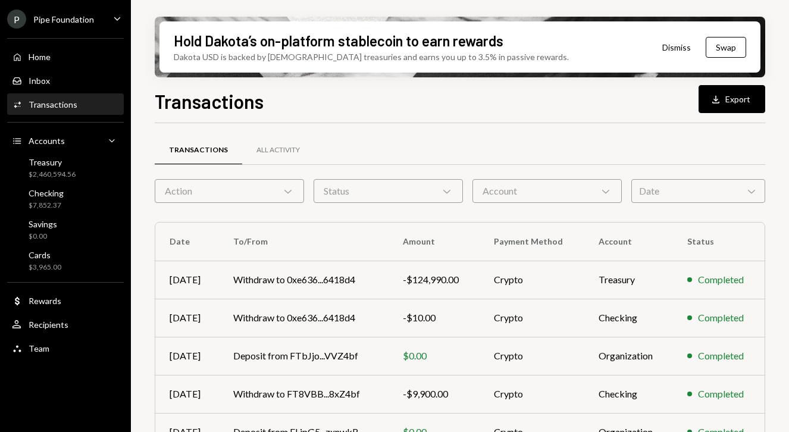
scroll to position [246, 0]
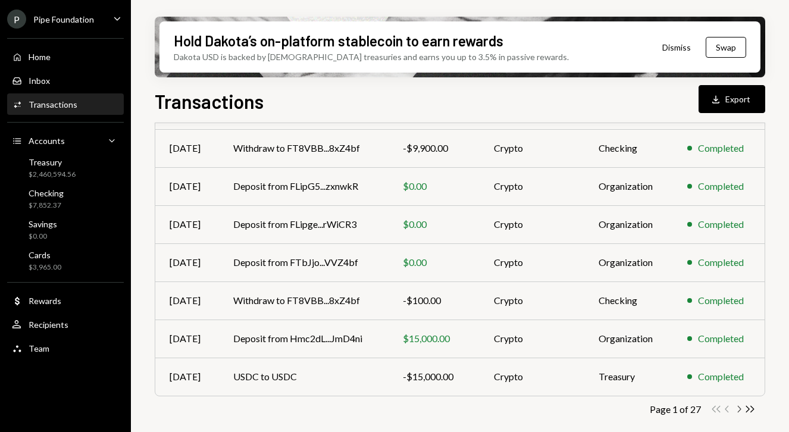
click at [740, 409] on icon "button" at bounding box center [740, 409] width 4 height 7
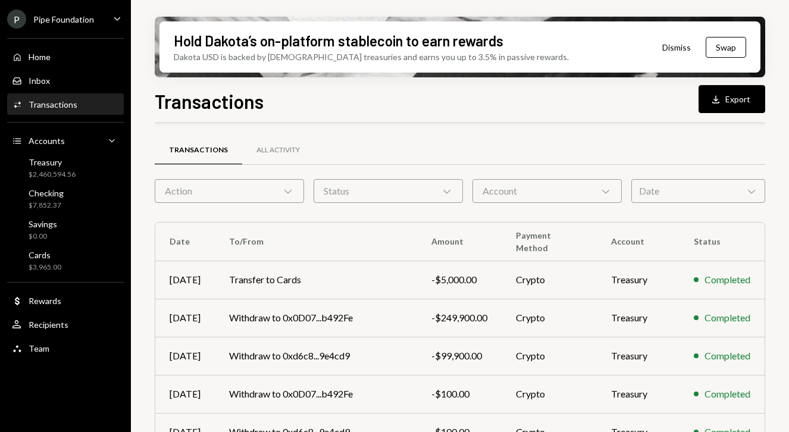
scroll to position [246, 0]
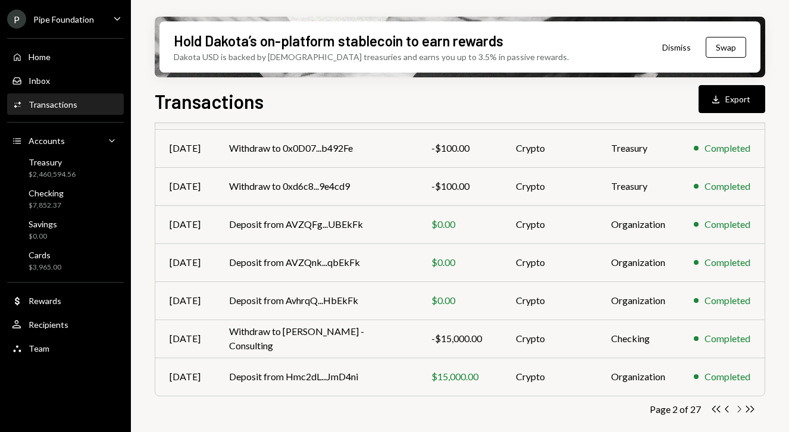
click at [738, 411] on icon "button" at bounding box center [740, 409] width 4 height 7
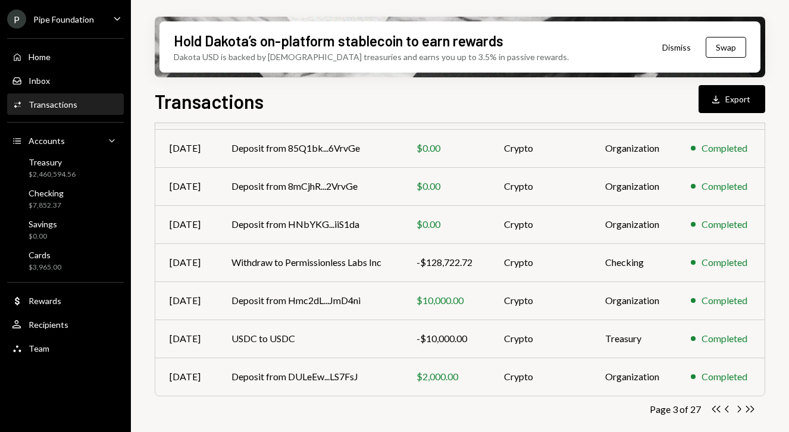
click at [738, 411] on icon "button" at bounding box center [740, 409] width 4 height 7
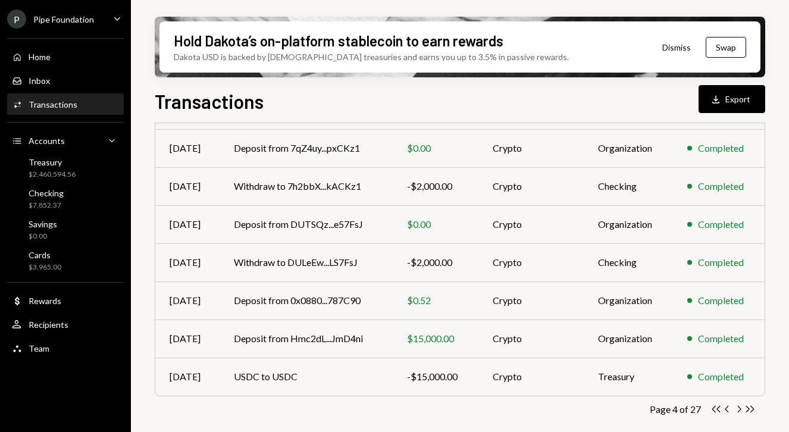
click at [738, 411] on icon "button" at bounding box center [740, 409] width 4 height 7
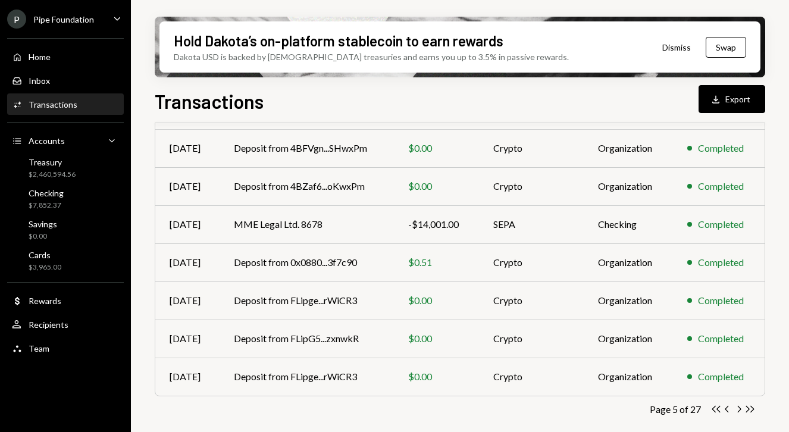
click at [738, 411] on icon "button" at bounding box center [740, 409] width 4 height 7
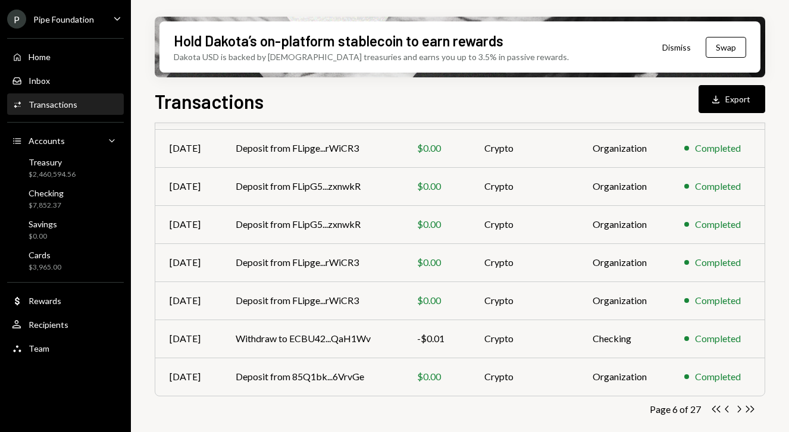
click at [738, 411] on icon "button" at bounding box center [740, 409] width 4 height 7
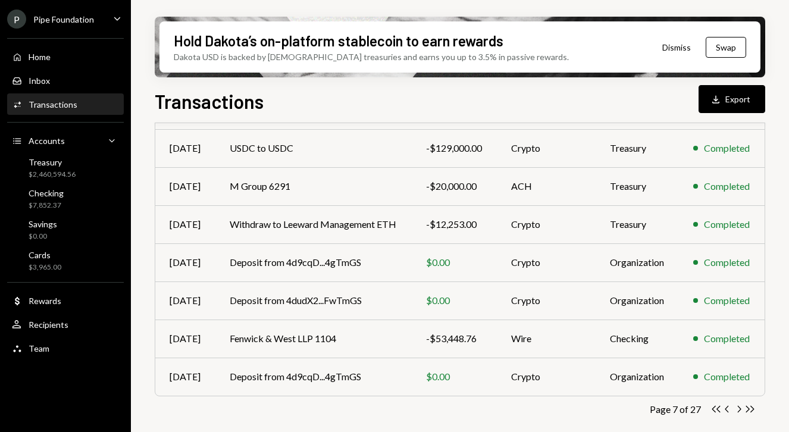
click at [738, 411] on icon "button" at bounding box center [740, 409] width 4 height 7
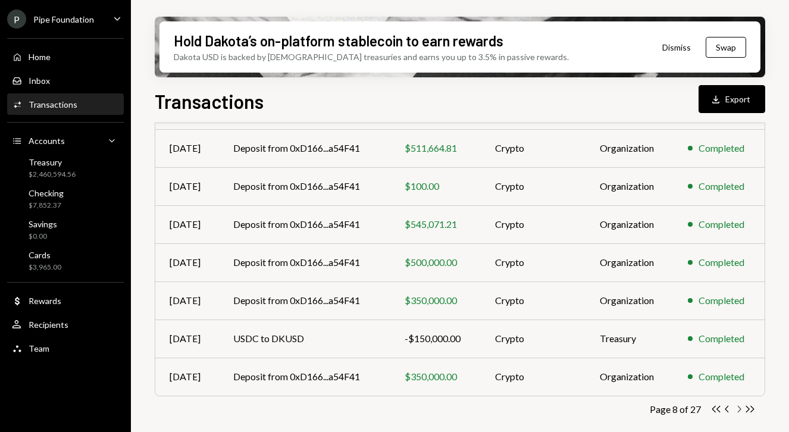
click at [738, 411] on icon "button" at bounding box center [740, 409] width 4 height 7
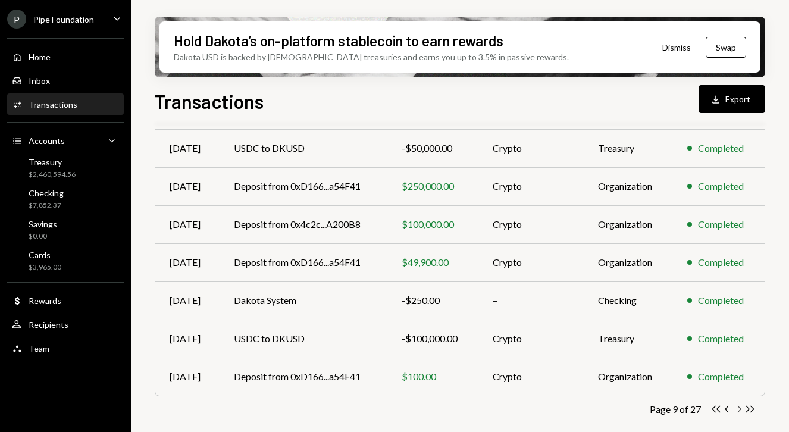
click at [738, 409] on icon "Chevron Right" at bounding box center [738, 408] width 11 height 11
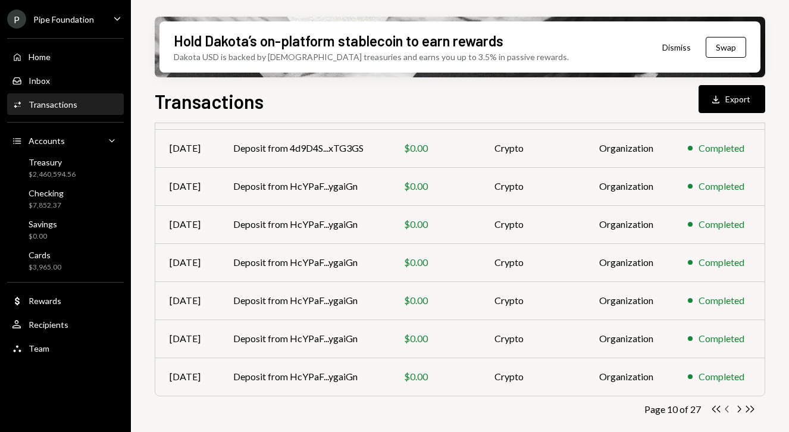
click at [728, 410] on icon "Chevron Left" at bounding box center [727, 408] width 11 height 11
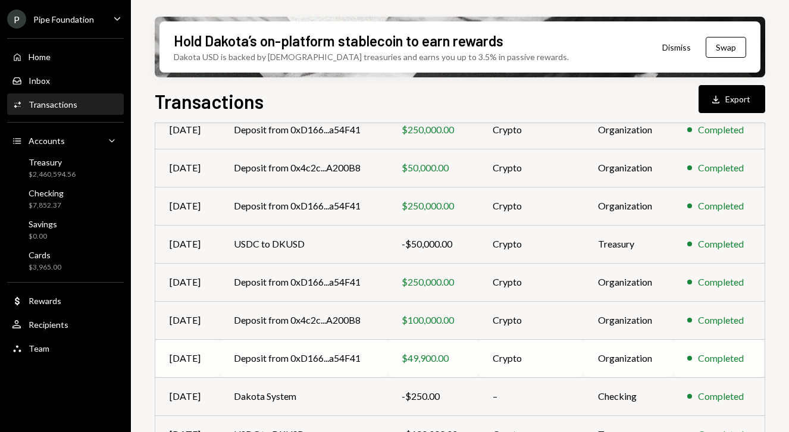
scroll to position [142, 0]
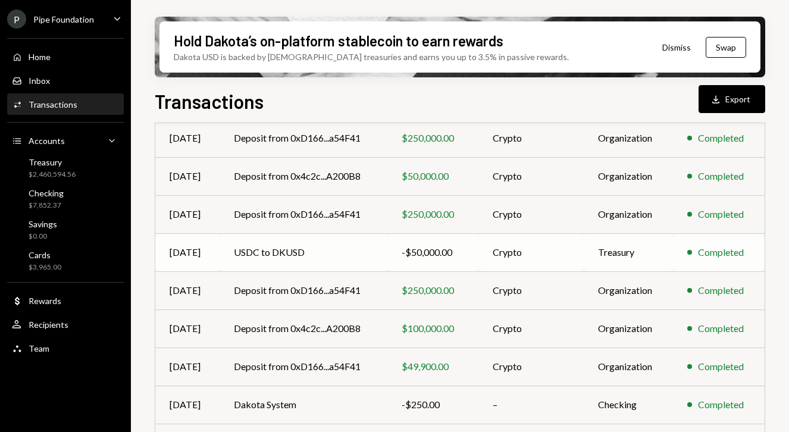
click at [354, 255] on td "USDC to DKUSD" at bounding box center [304, 252] width 168 height 38
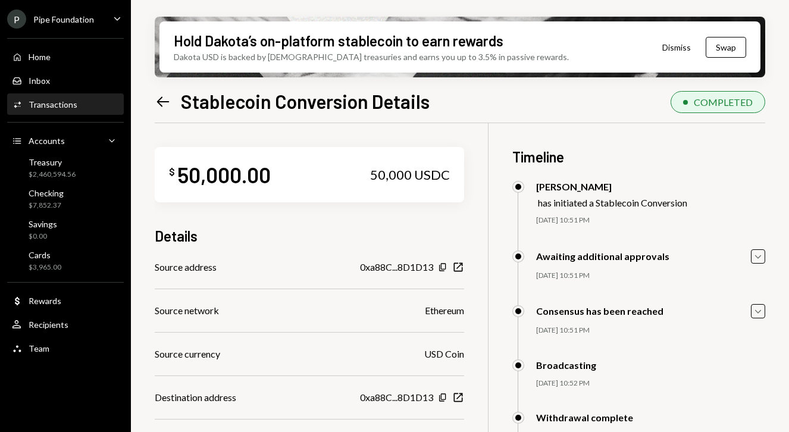
click at [162, 103] on icon "Left Arrow" at bounding box center [163, 101] width 17 height 17
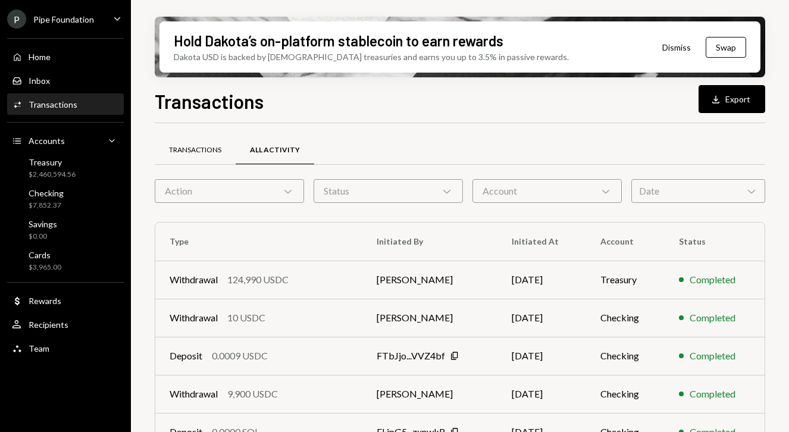
click at [186, 136] on div "Transactions" at bounding box center [195, 150] width 81 height 29
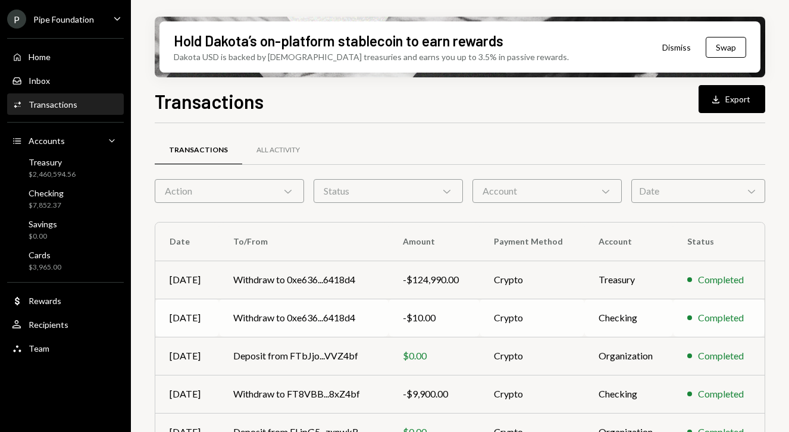
scroll to position [246, 0]
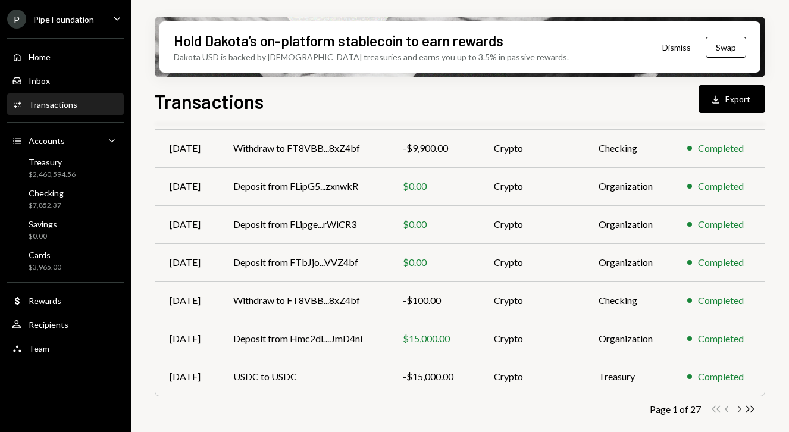
click at [741, 411] on icon "Chevron Right" at bounding box center [738, 408] width 11 height 11
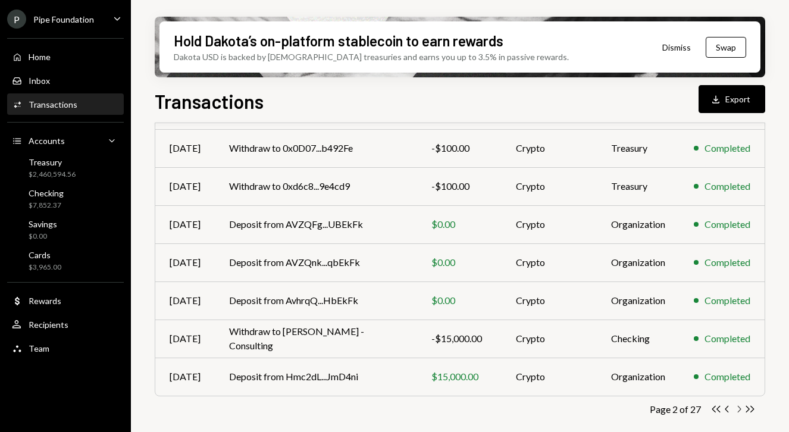
click at [741, 411] on icon "Chevron Right" at bounding box center [738, 408] width 11 height 11
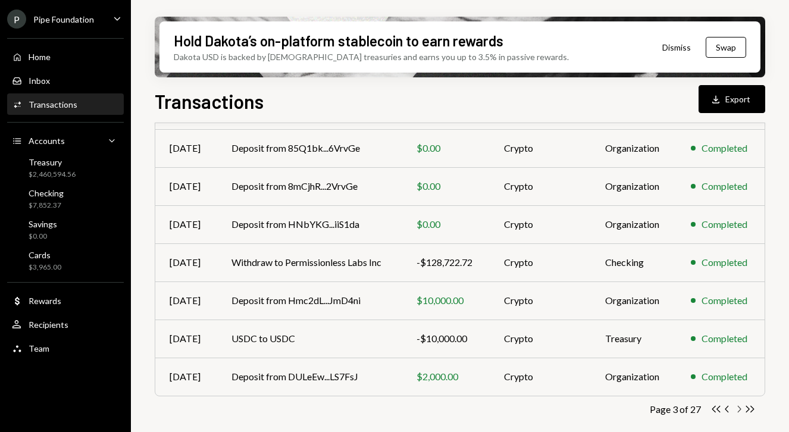
click at [741, 411] on icon "Chevron Right" at bounding box center [738, 408] width 11 height 11
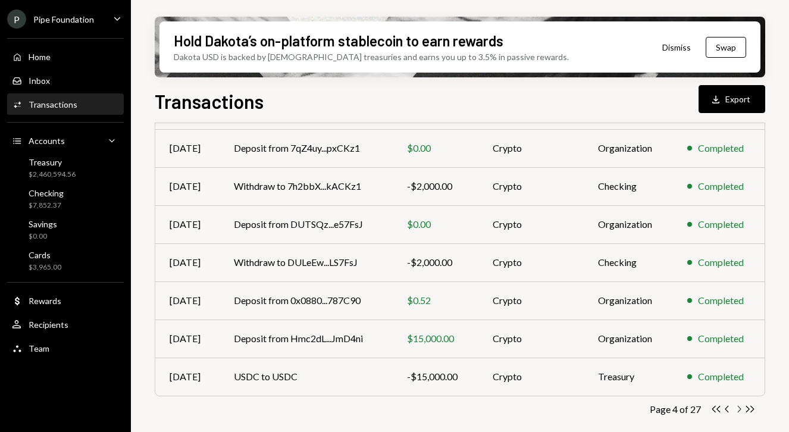
click at [741, 411] on icon "Chevron Right" at bounding box center [738, 408] width 11 height 11
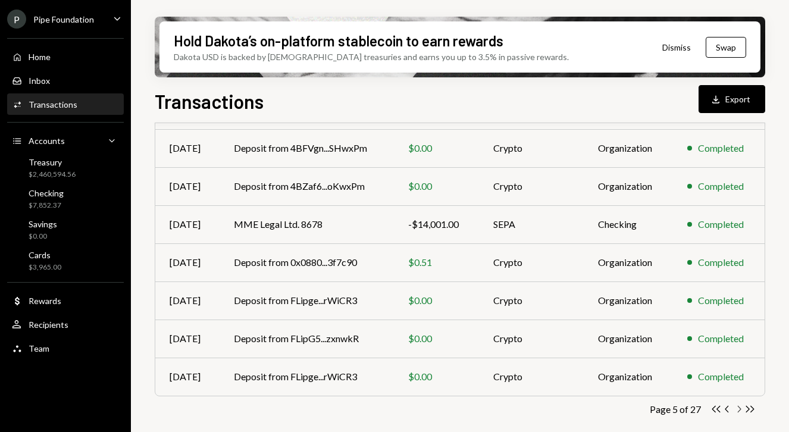
click at [741, 411] on icon "Chevron Right" at bounding box center [738, 408] width 11 height 11
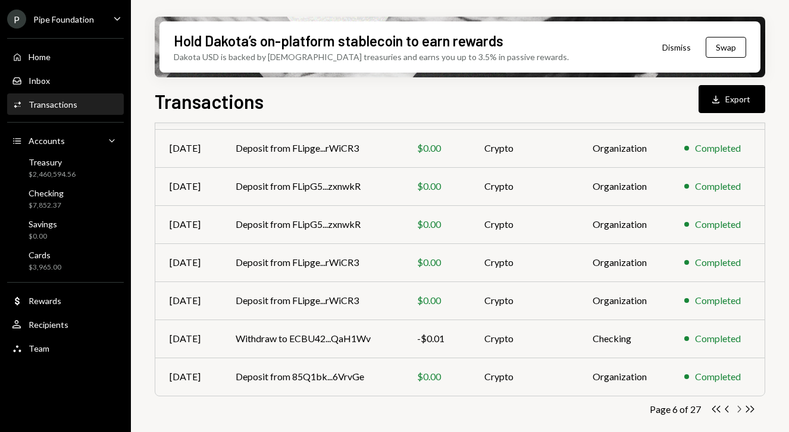
click at [741, 411] on icon "Chevron Right" at bounding box center [738, 408] width 11 height 11
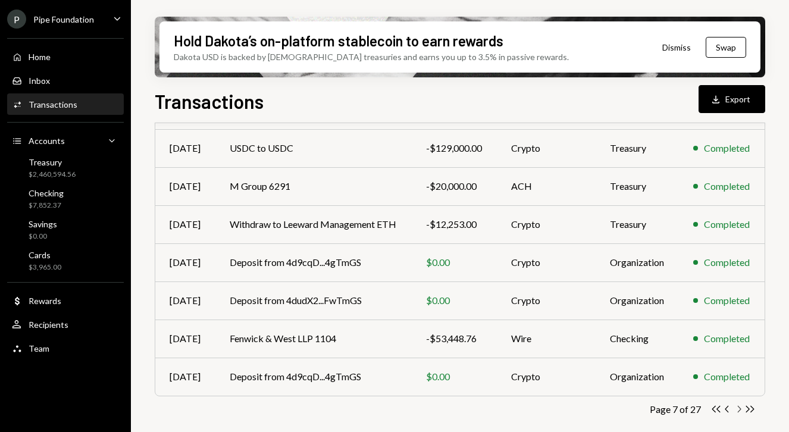
click at [741, 411] on icon "Chevron Right" at bounding box center [738, 408] width 11 height 11
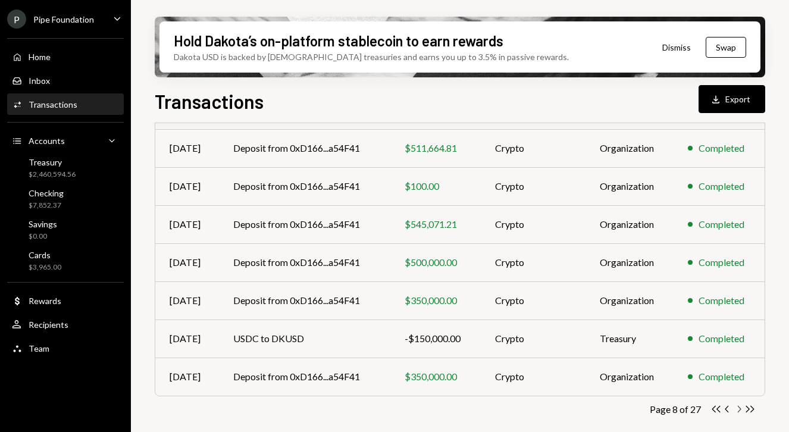
click at [741, 411] on icon "Chevron Right" at bounding box center [738, 408] width 11 height 11
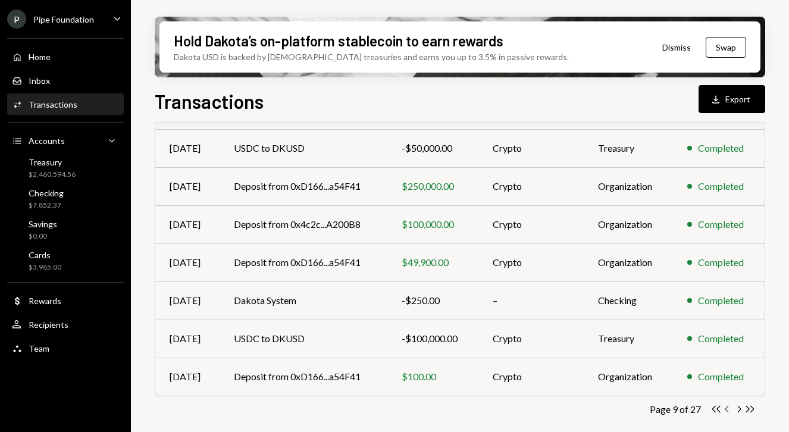
click at [727, 410] on icon "button" at bounding box center [727, 409] width 4 height 7
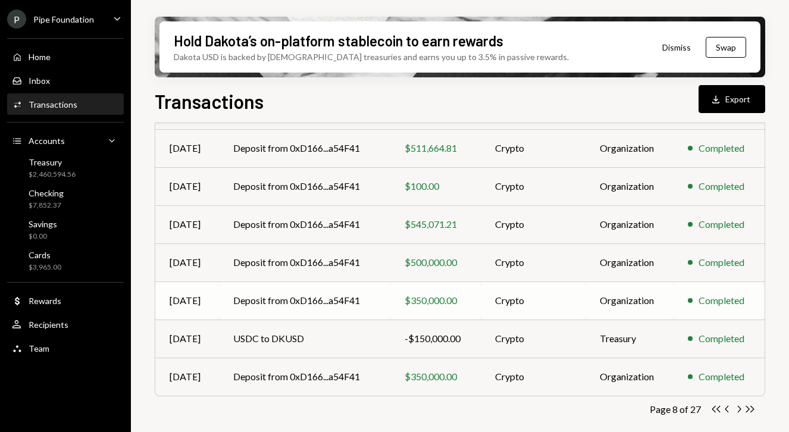
scroll to position [0, 0]
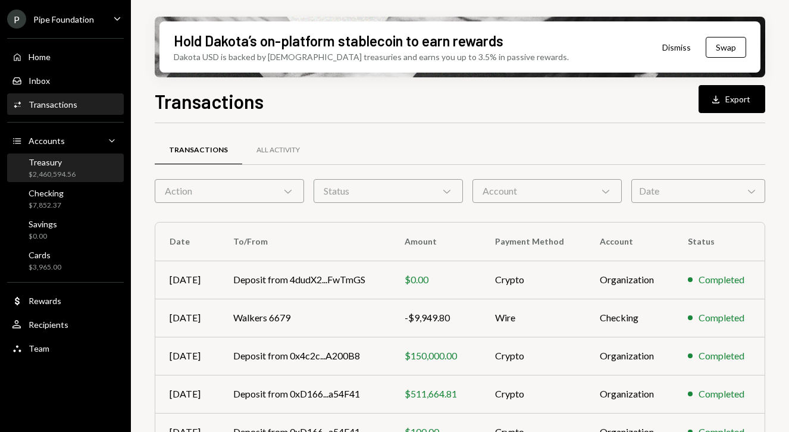
click at [65, 164] on div "Treasury" at bounding box center [52, 162] width 47 height 10
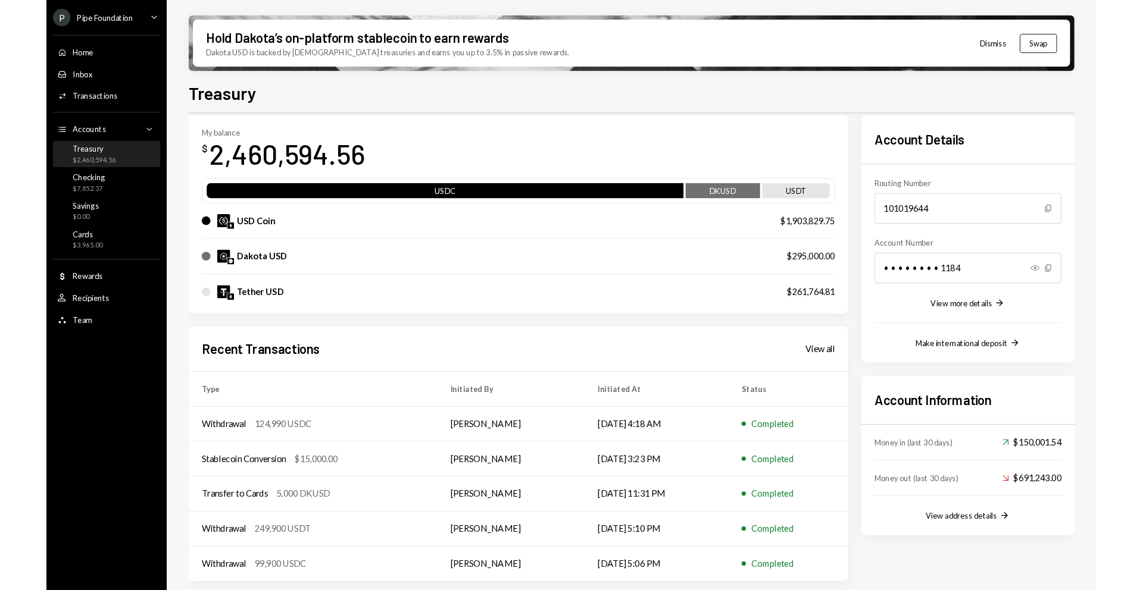
scroll to position [107, 0]
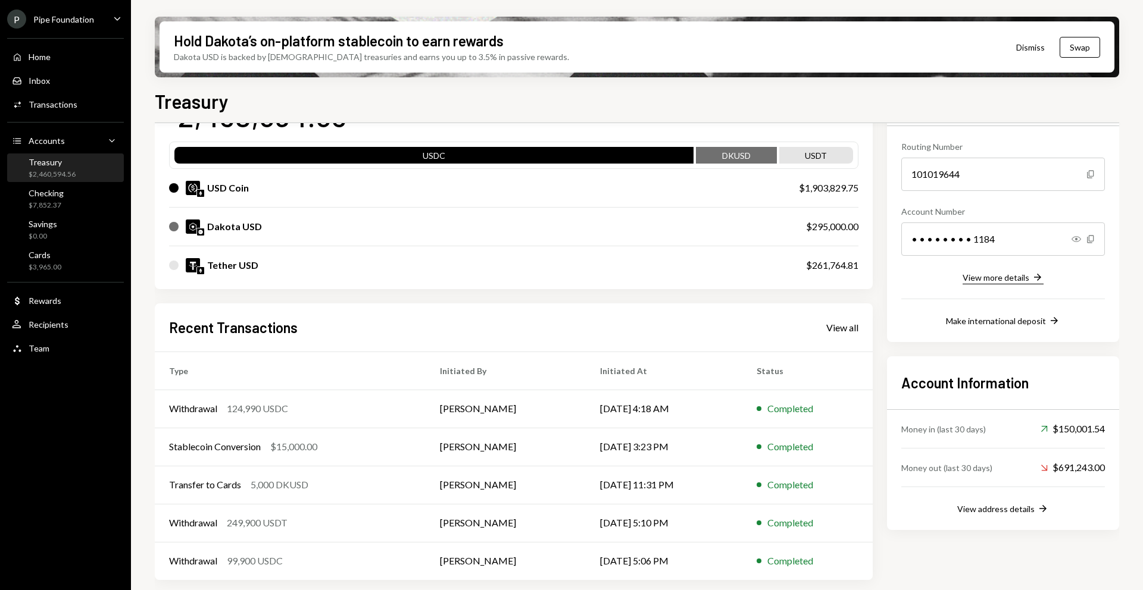
click at [788, 279] on div "View more details" at bounding box center [995, 278] width 67 height 10
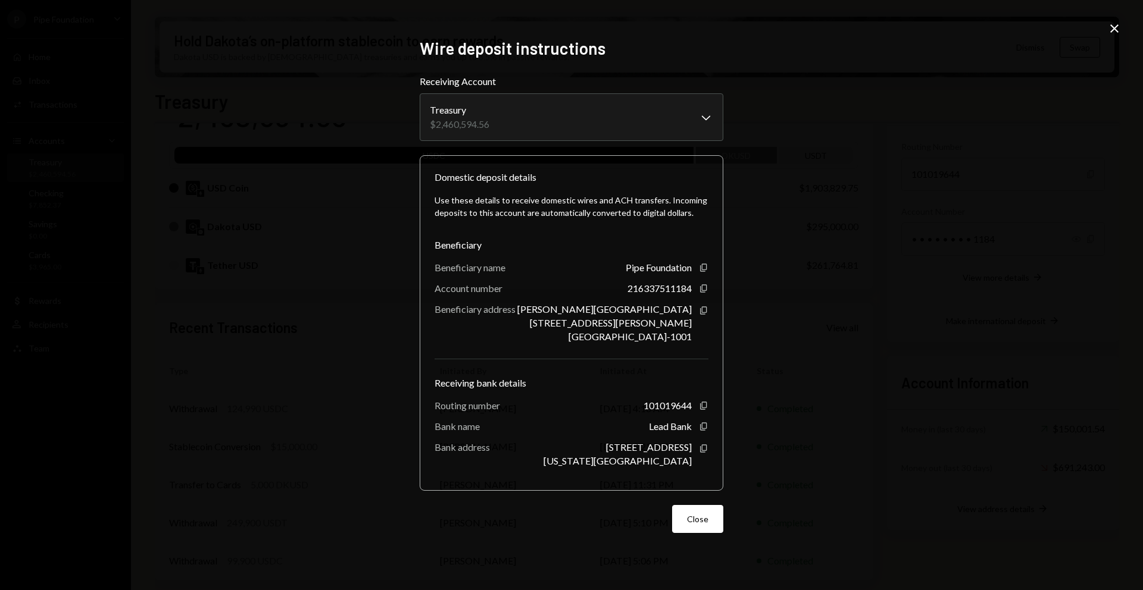
click at [788, 31] on icon at bounding box center [1114, 28] width 8 height 8
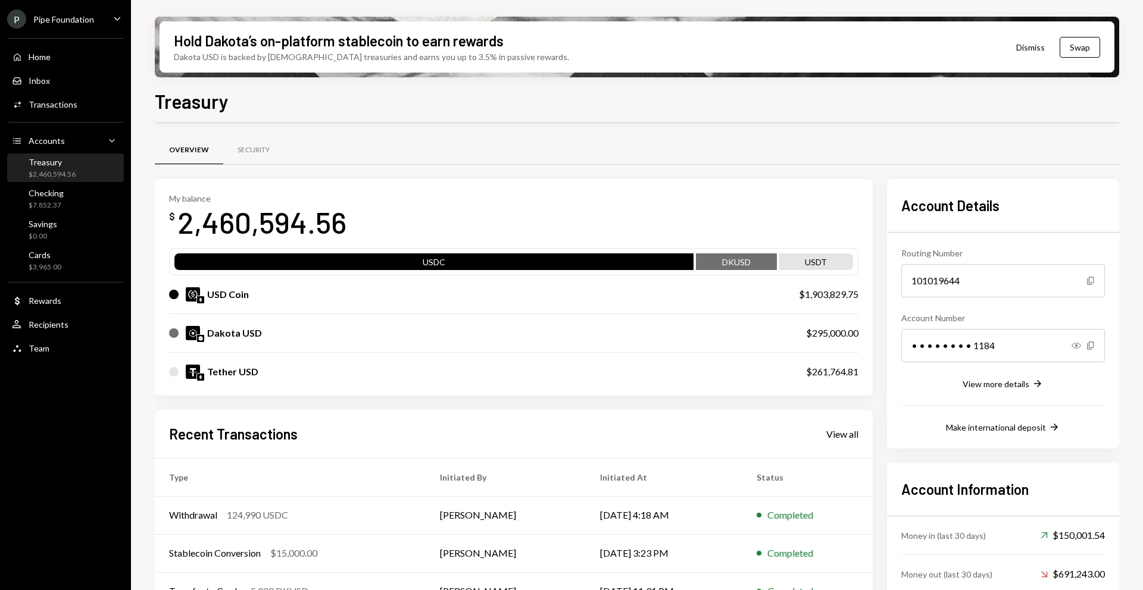
scroll to position [51, 0]
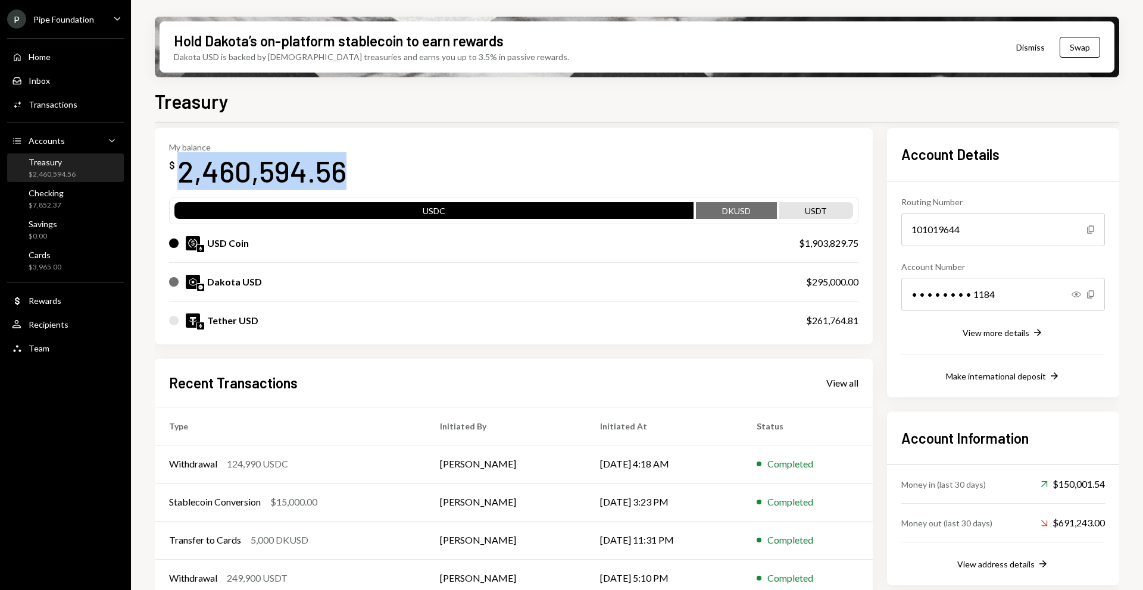
drag, startPoint x: 181, startPoint y: 166, endPoint x: 348, endPoint y: 167, distance: 166.6
click at [348, 167] on div "My balance $ 2,460,594.56" at bounding box center [513, 166] width 689 height 48
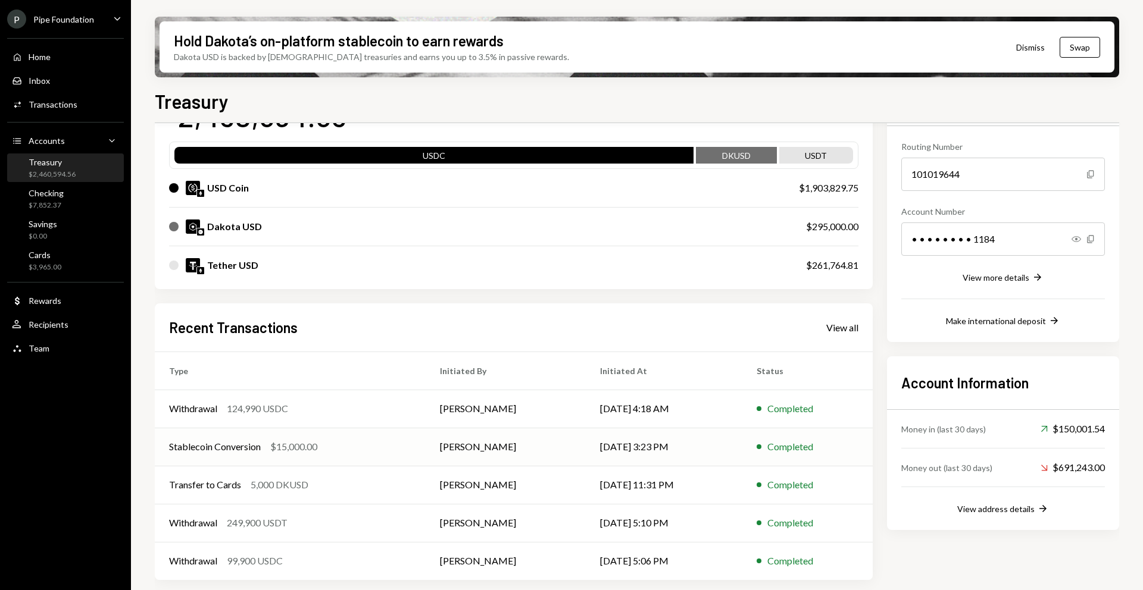
click at [299, 431] on div "$15,000.00" at bounding box center [293, 447] width 47 height 14
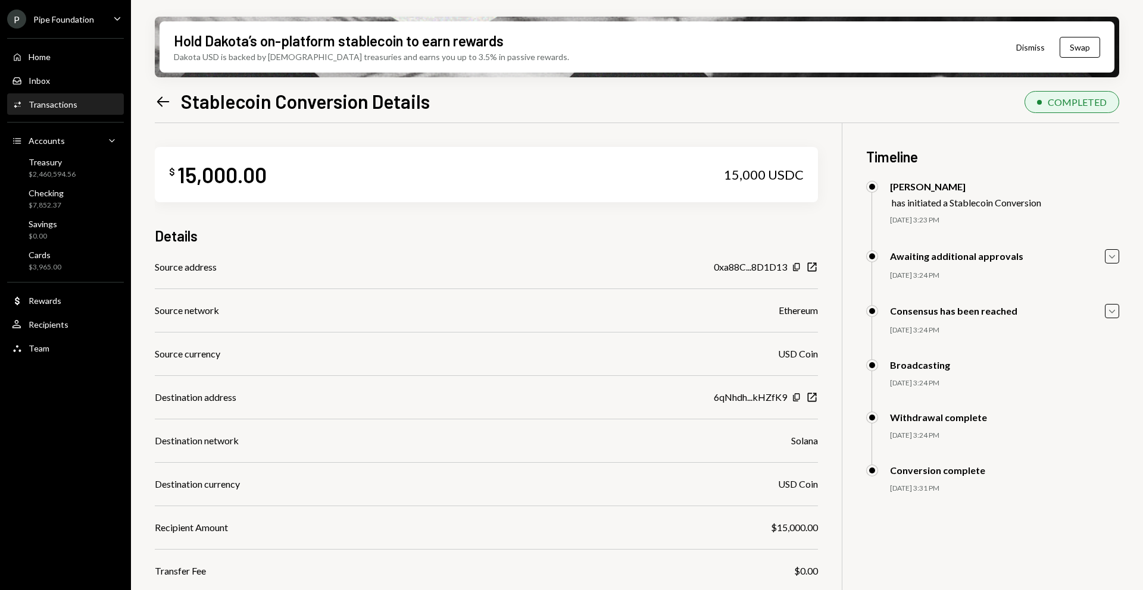
click at [159, 100] on icon "Left Arrow" at bounding box center [163, 101] width 17 height 17
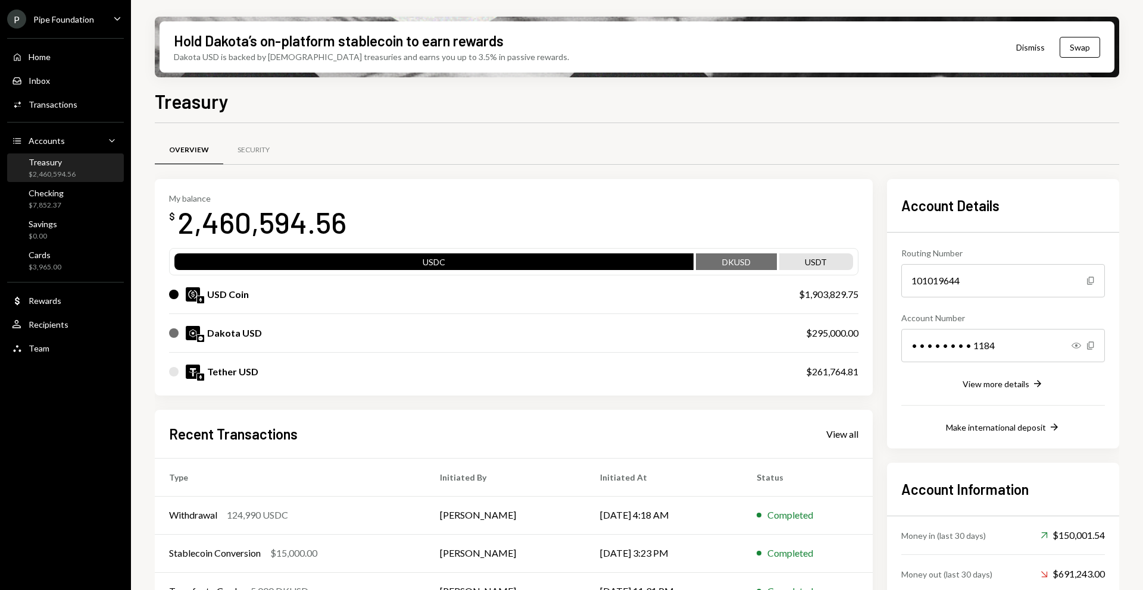
click at [70, 164] on div "Treasury" at bounding box center [52, 162] width 47 height 10
click at [788, 431] on div "View all" at bounding box center [842, 434] width 32 height 12
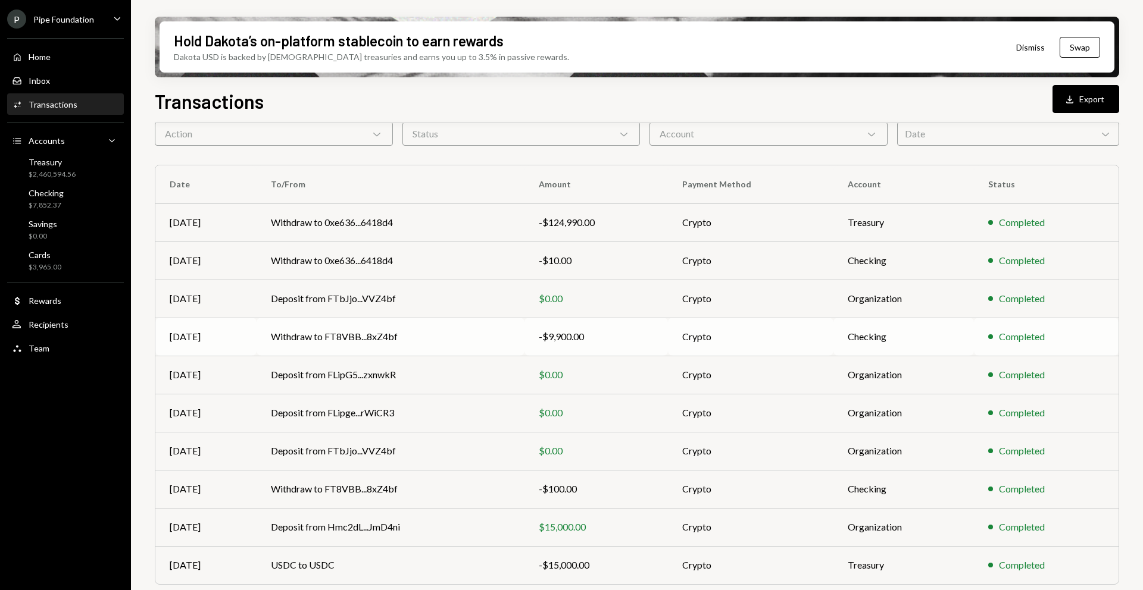
scroll to position [87, 0]
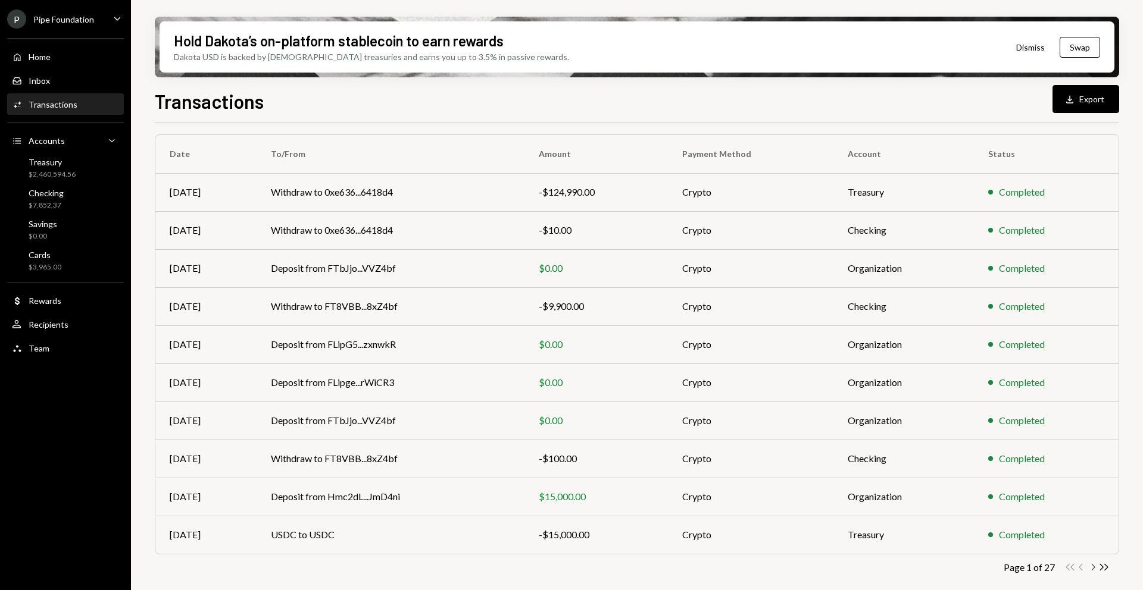
click at [788, 431] on icon "Chevron Right" at bounding box center [1092, 567] width 11 height 11
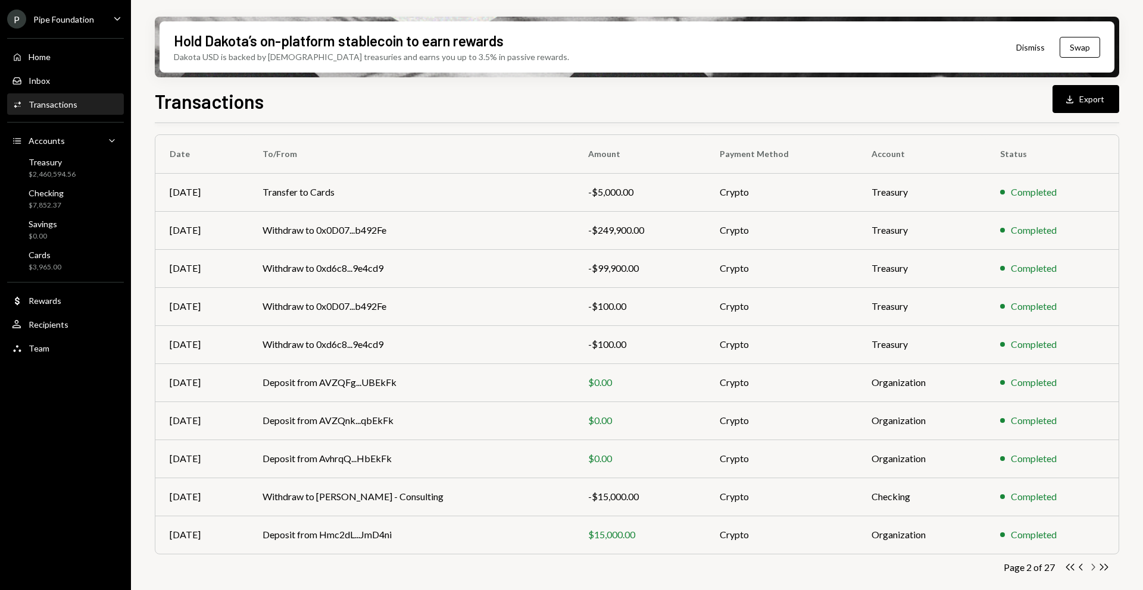
click at [788, 431] on icon "button" at bounding box center [1093, 567] width 4 height 7
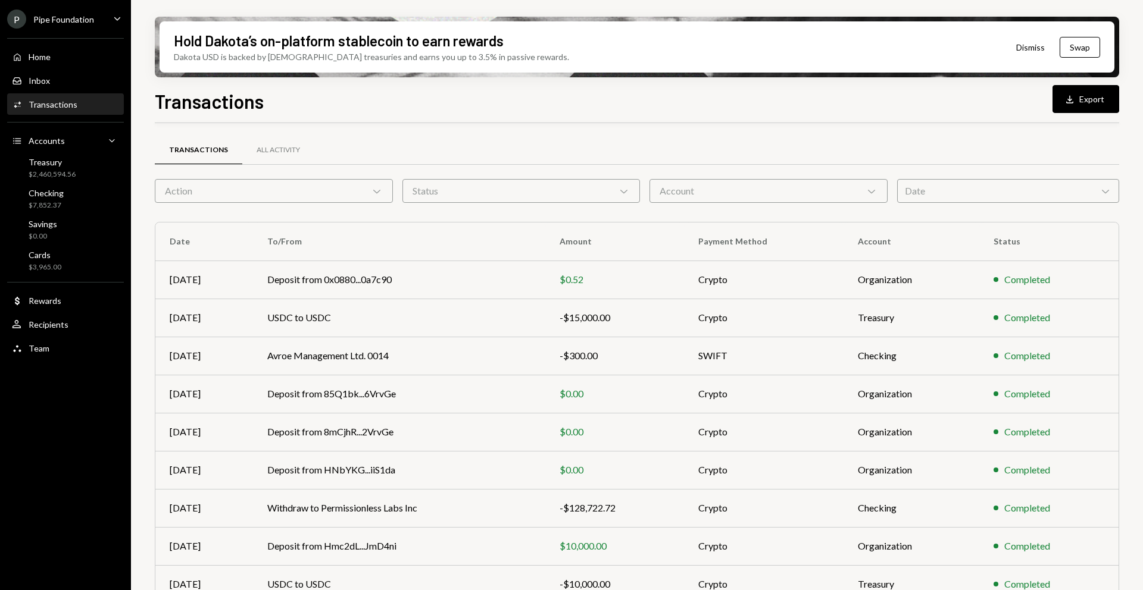
scroll to position [87, 0]
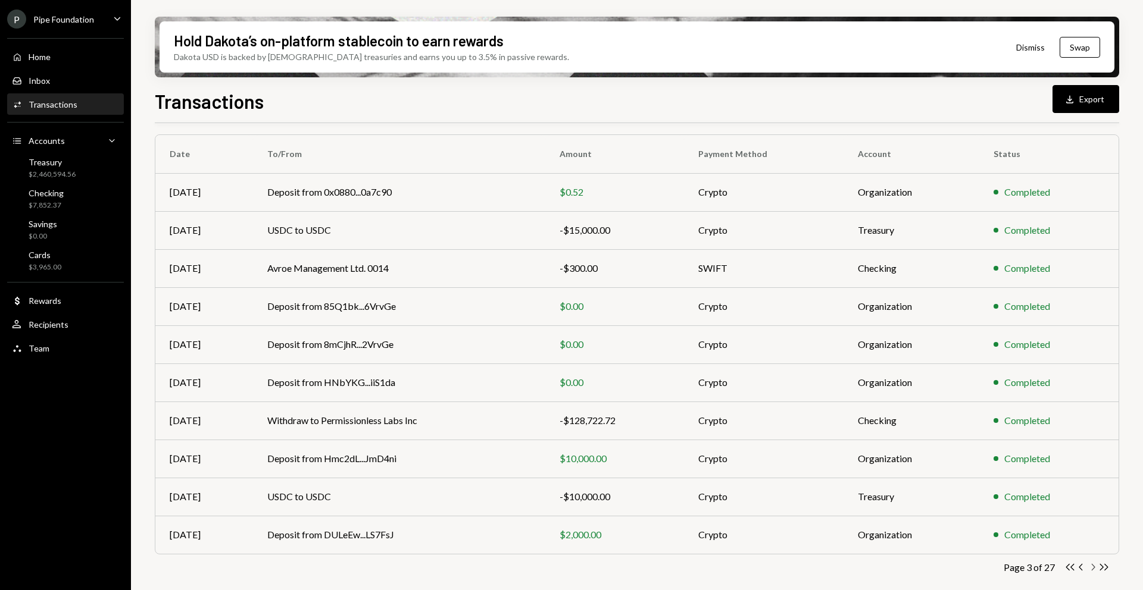
click at [1094, 568] on icon "Chevron Right" at bounding box center [1092, 567] width 11 height 11
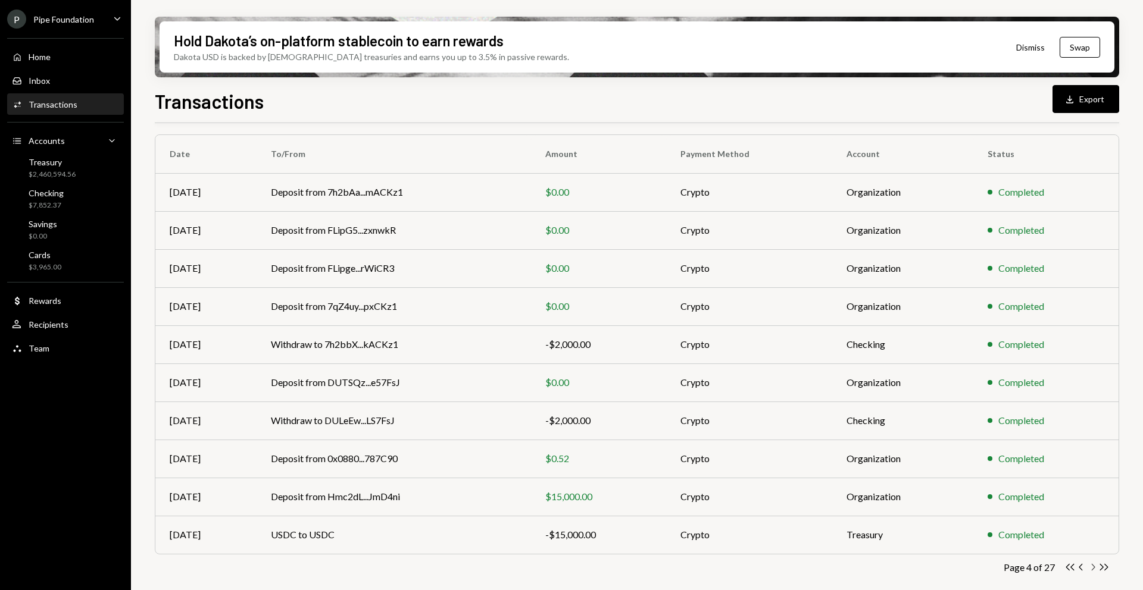
click at [1091, 569] on icon "Chevron Right" at bounding box center [1092, 567] width 11 height 11
click at [1091, 562] on icon "Chevron Right" at bounding box center [1092, 567] width 11 height 11
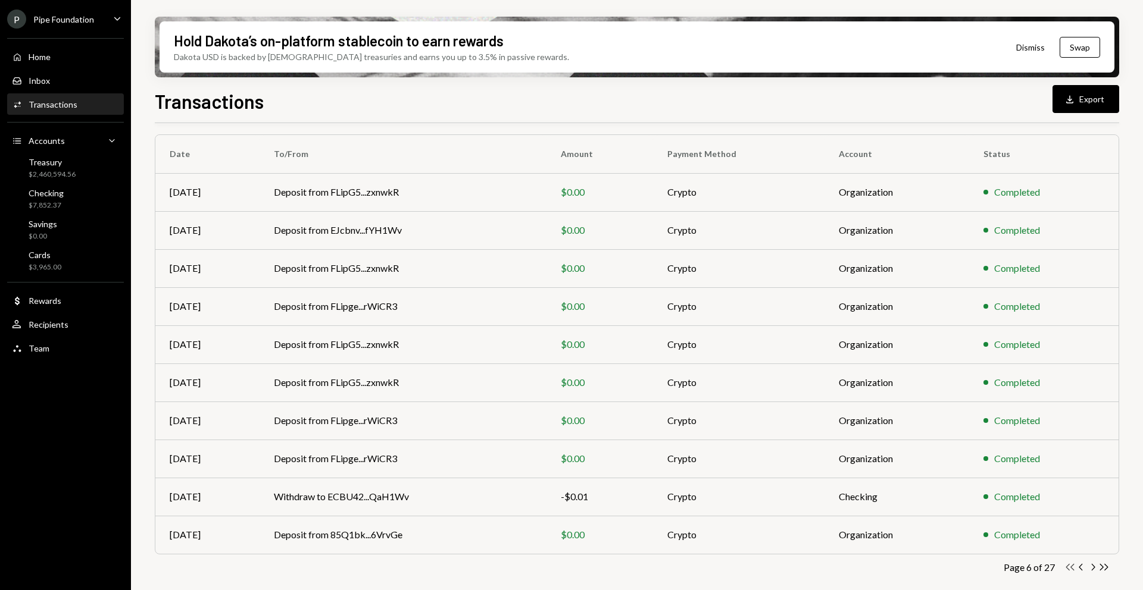
click at [1065, 567] on icon "Double Arrow Left" at bounding box center [1069, 567] width 11 height 11
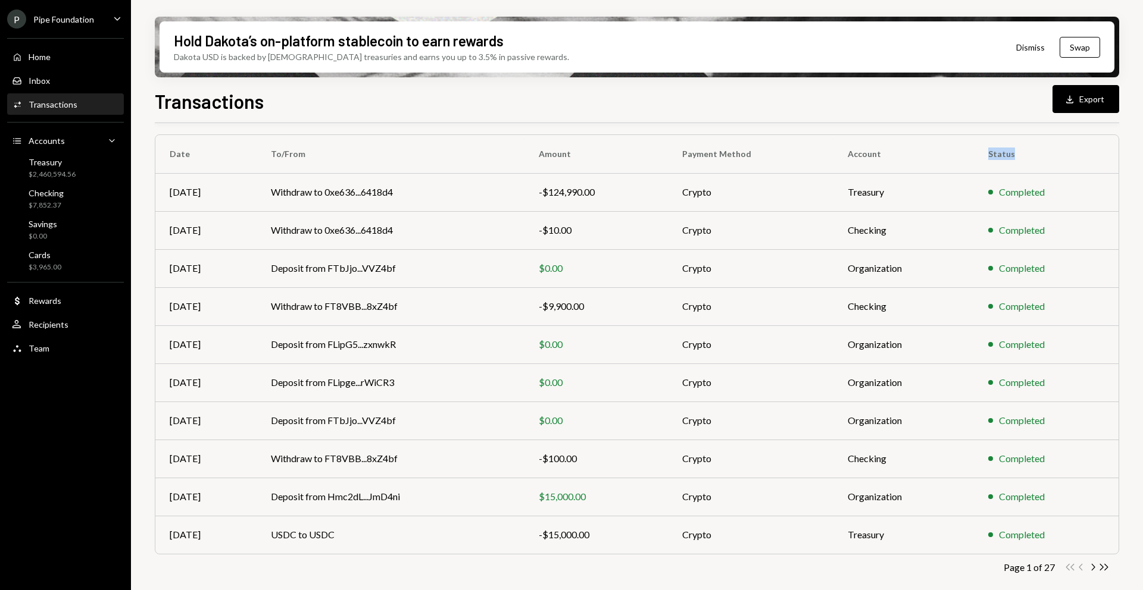
drag, startPoint x: 985, startPoint y: 155, endPoint x: 1016, endPoint y: 157, distance: 31.0
click at [1016, 157] on th "Status" at bounding box center [1046, 154] width 145 height 38
click at [1138, 343] on div "Hold Dakota’s on-platform stablecoin to earn rewards Dakota USD is backed by U.…" at bounding box center [637, 295] width 1012 height 590
click at [1091, 569] on icon "Chevron Right" at bounding box center [1092, 567] width 11 height 11
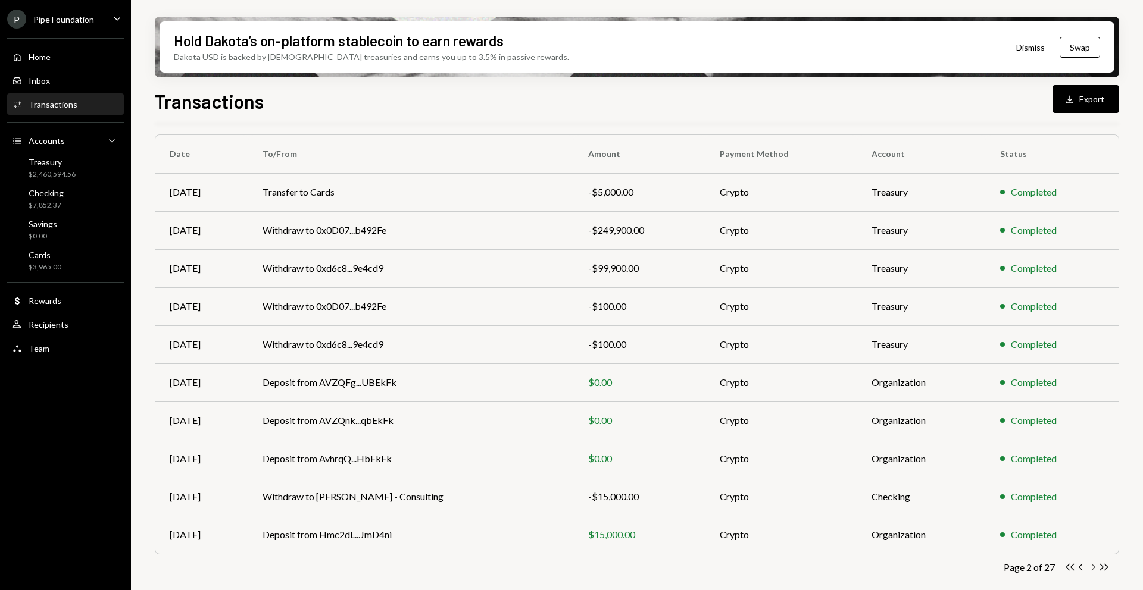
click at [1092, 568] on icon "Chevron Right" at bounding box center [1092, 567] width 11 height 11
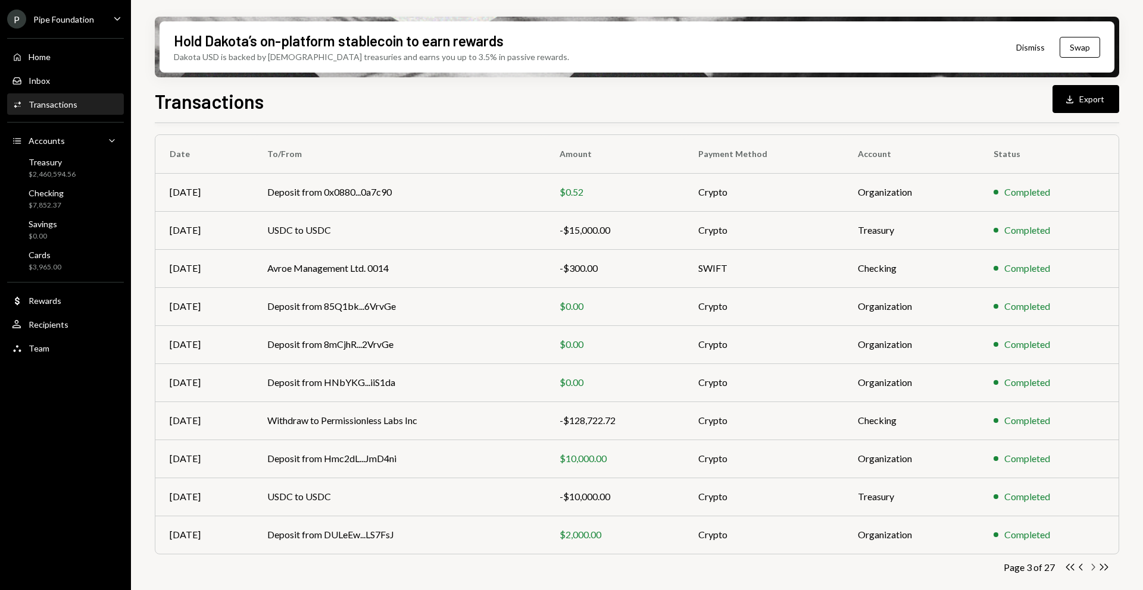
click at [1094, 568] on icon "button" at bounding box center [1093, 567] width 4 height 7
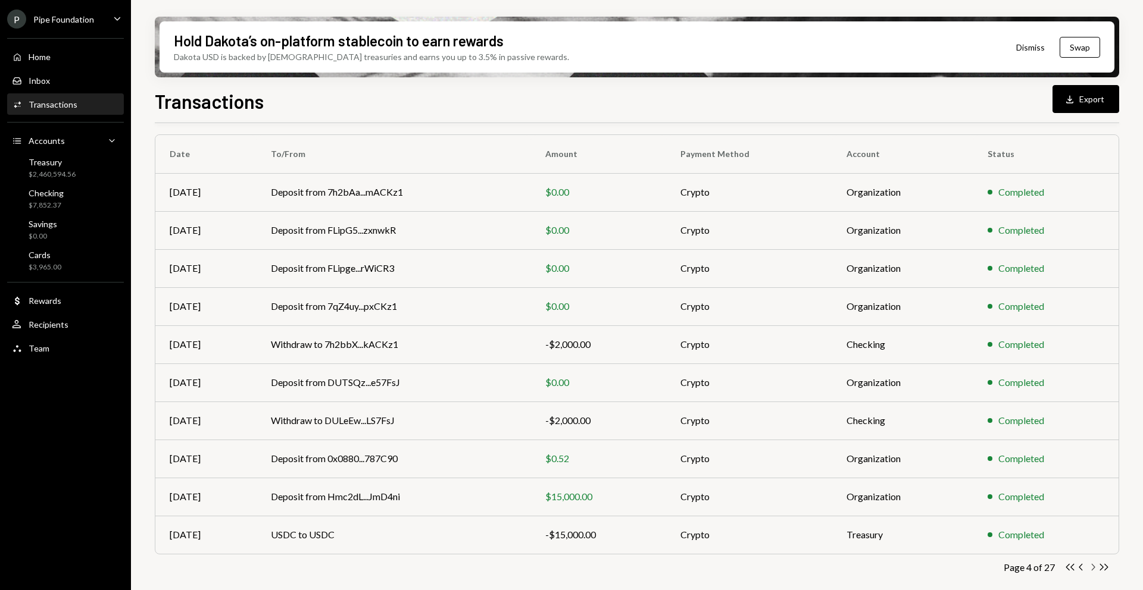
click at [1092, 568] on icon "Chevron Right" at bounding box center [1092, 567] width 11 height 11
click at [1094, 565] on icon "Chevron Right" at bounding box center [1092, 567] width 11 height 11
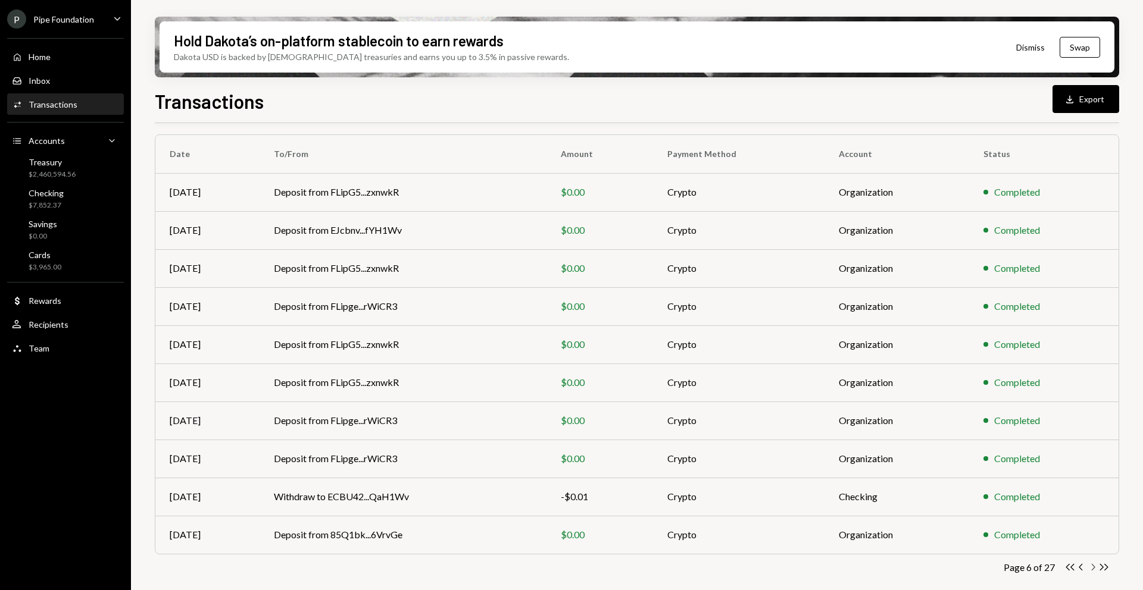
click at [1094, 569] on icon "Chevron Right" at bounding box center [1092, 567] width 11 height 11
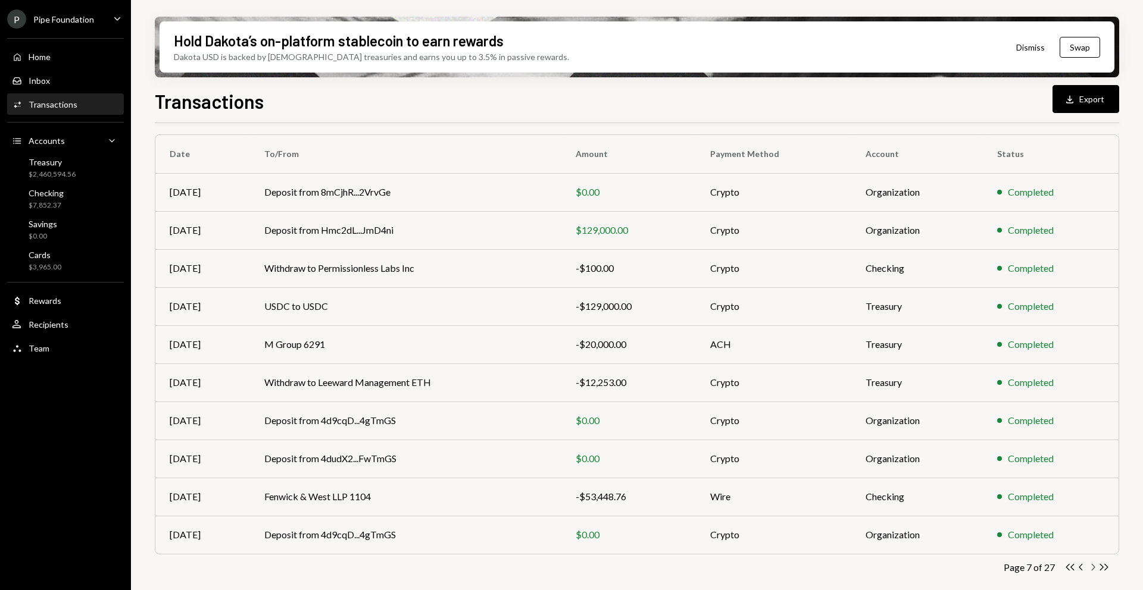
click at [1091, 568] on icon "Chevron Right" at bounding box center [1092, 567] width 11 height 11
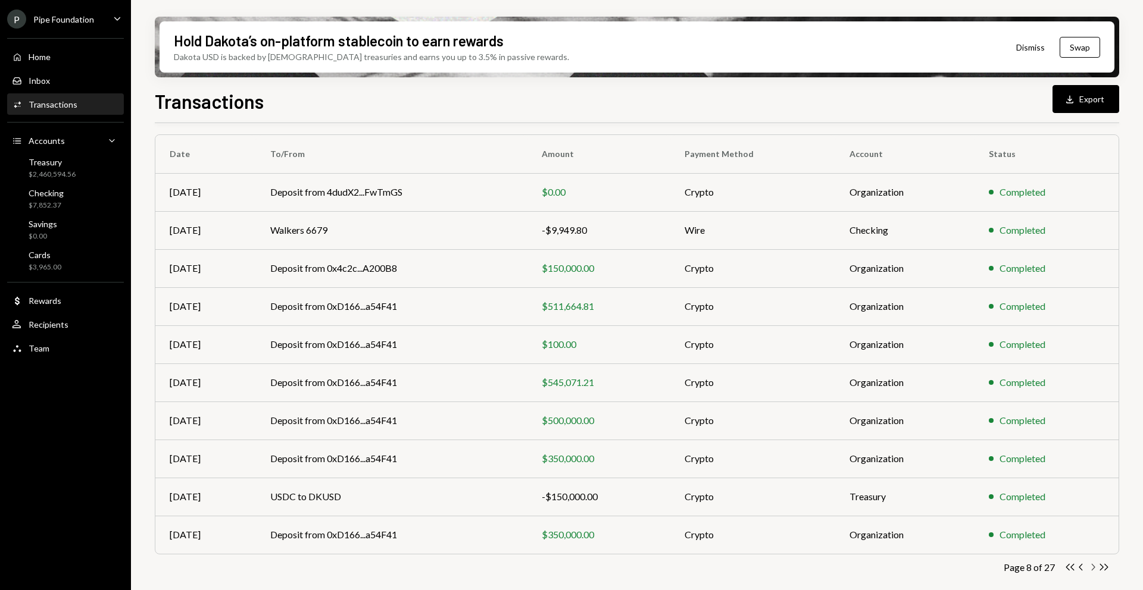
click at [1094, 568] on icon "button" at bounding box center [1093, 567] width 4 height 7
